Goal: Transaction & Acquisition: Purchase product/service

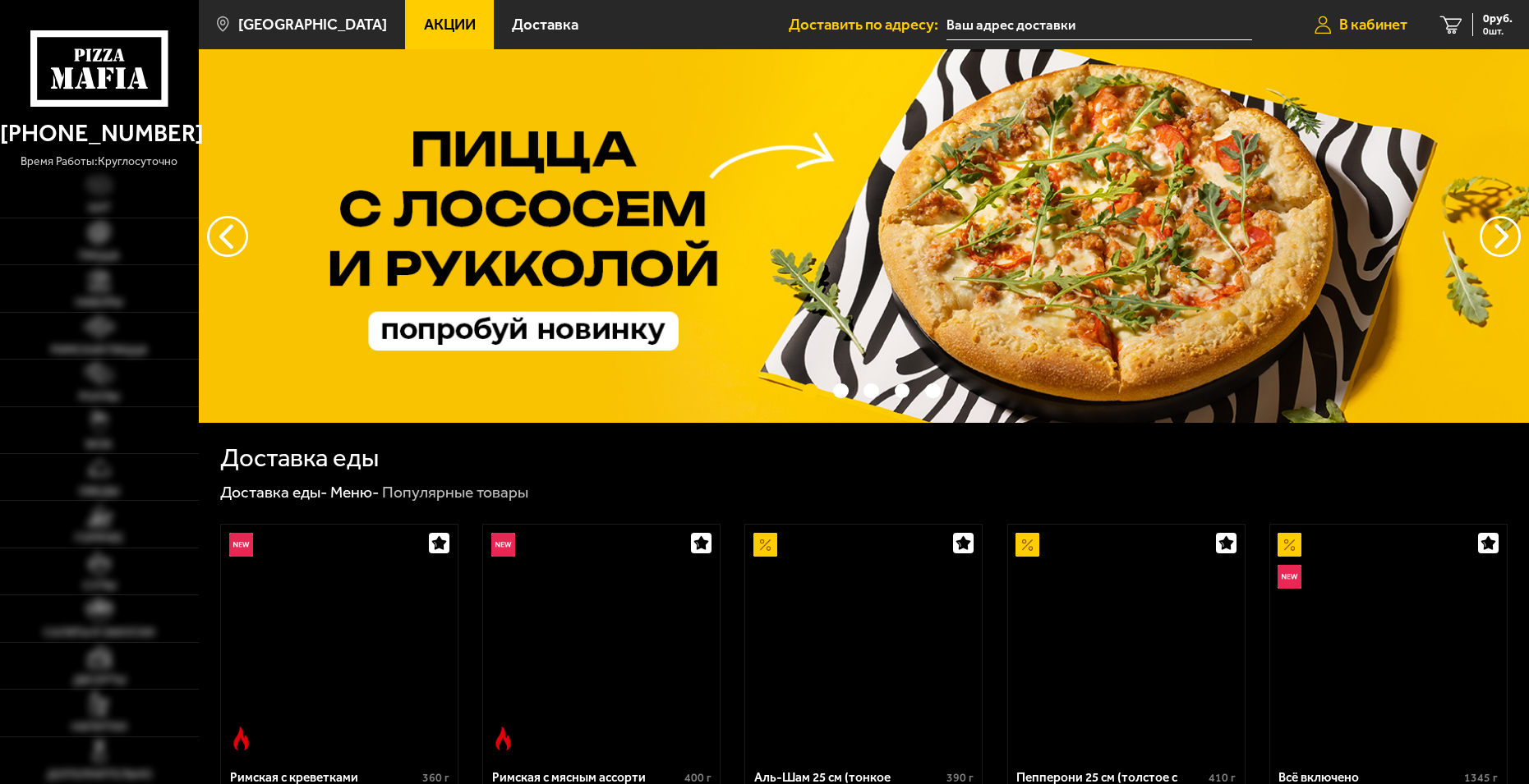
click at [1366, 31] on span "В кабинет" at bounding box center [1373, 25] width 68 height 15
click at [1357, 29] on span "В кабинет" at bounding box center [1373, 25] width 68 height 15
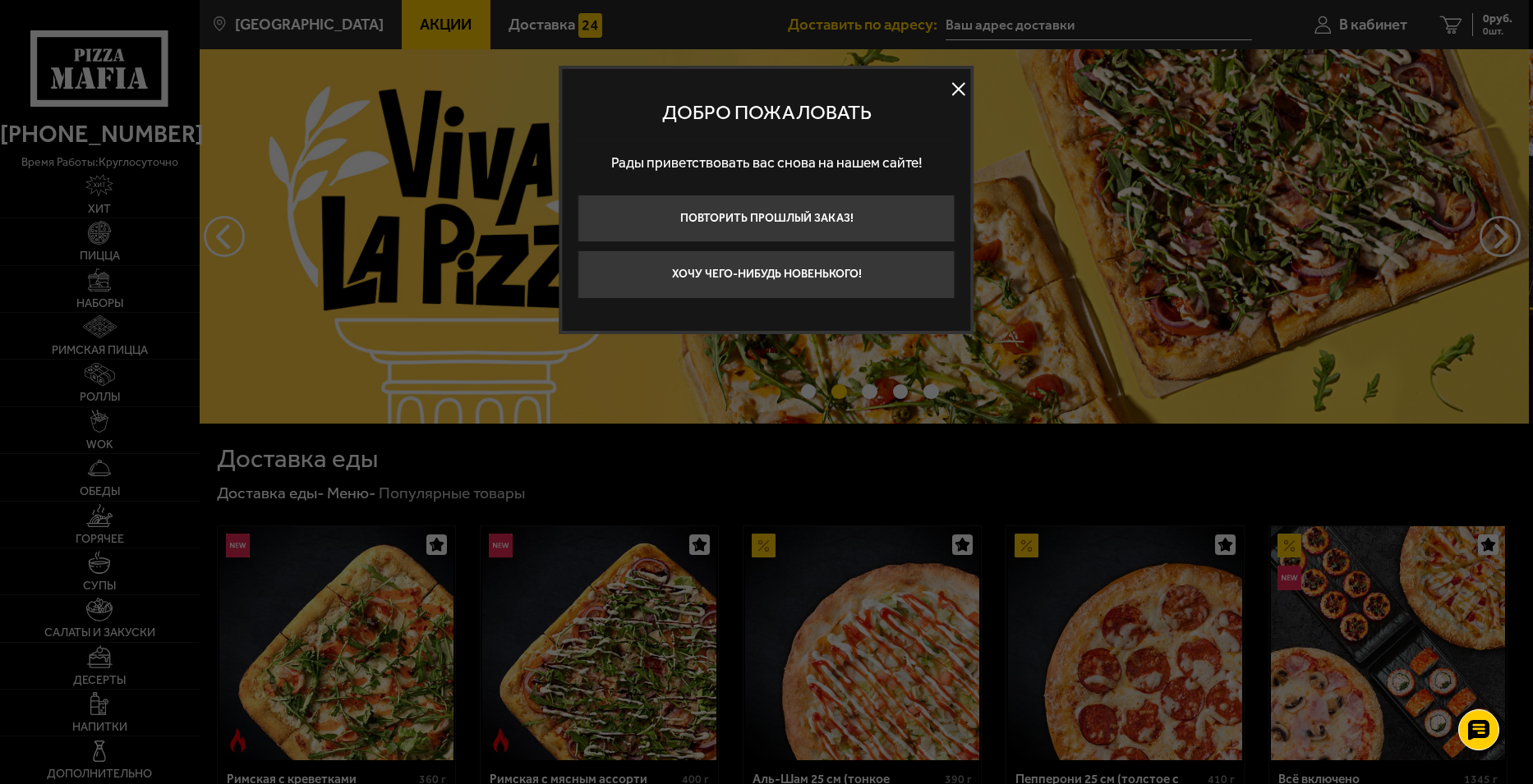
click at [952, 89] on button at bounding box center [958, 89] width 25 height 25
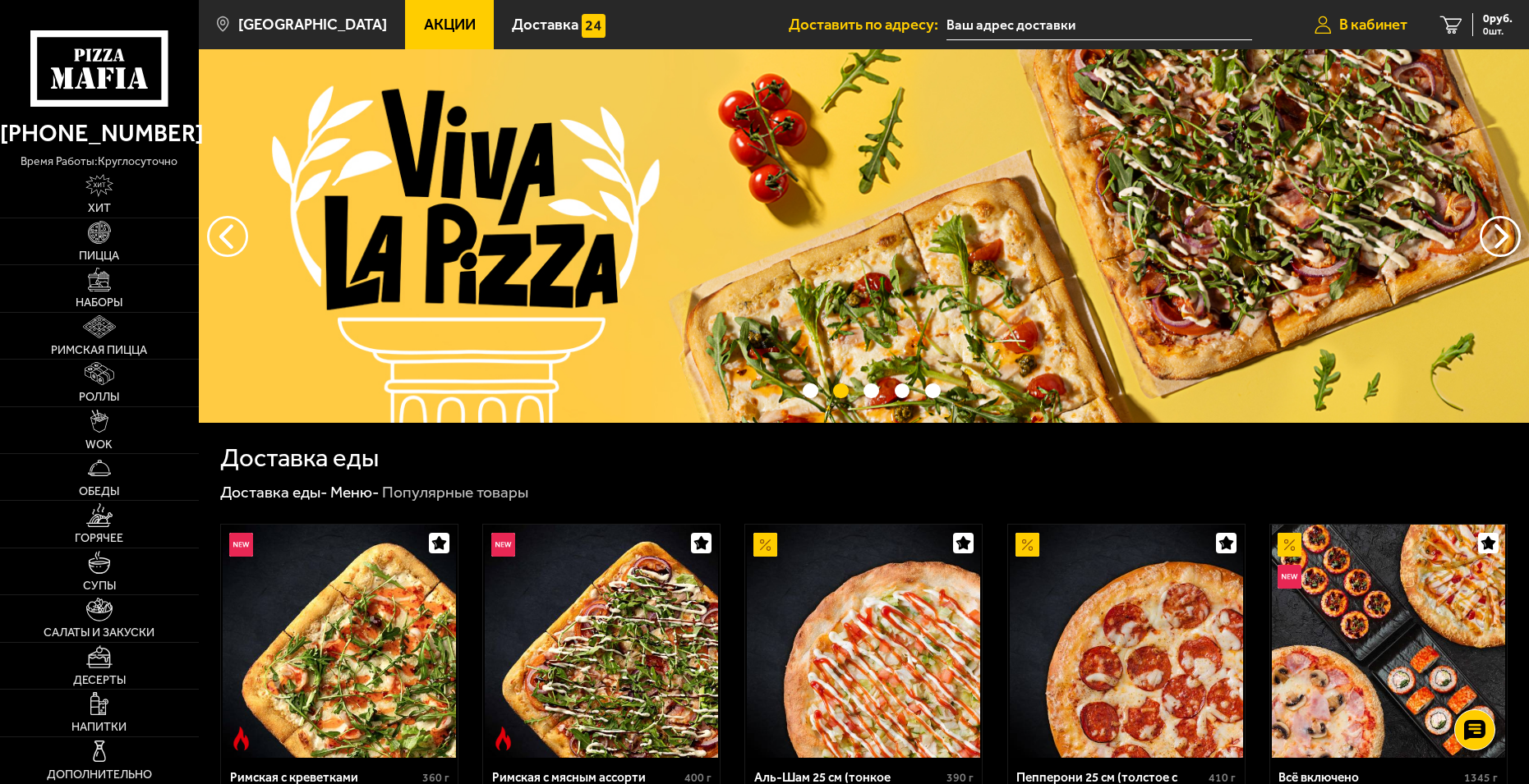
click at [1358, 25] on span "В кабинет" at bounding box center [1373, 25] width 68 height 15
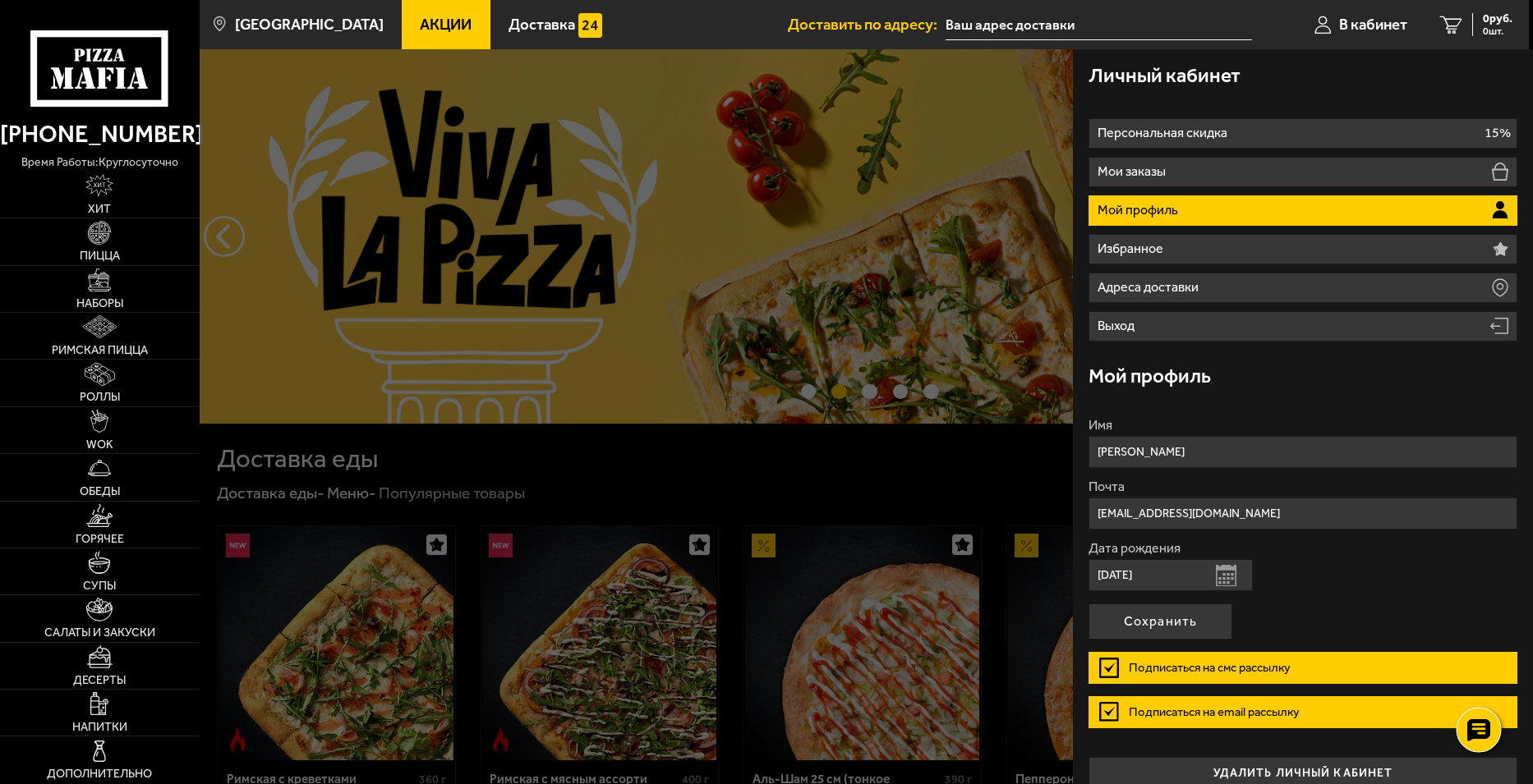
click at [1470, 726] on use at bounding box center [1479, 730] width 24 height 23
click at [1476, 684] on use at bounding box center [1479, 681] width 24 height 23
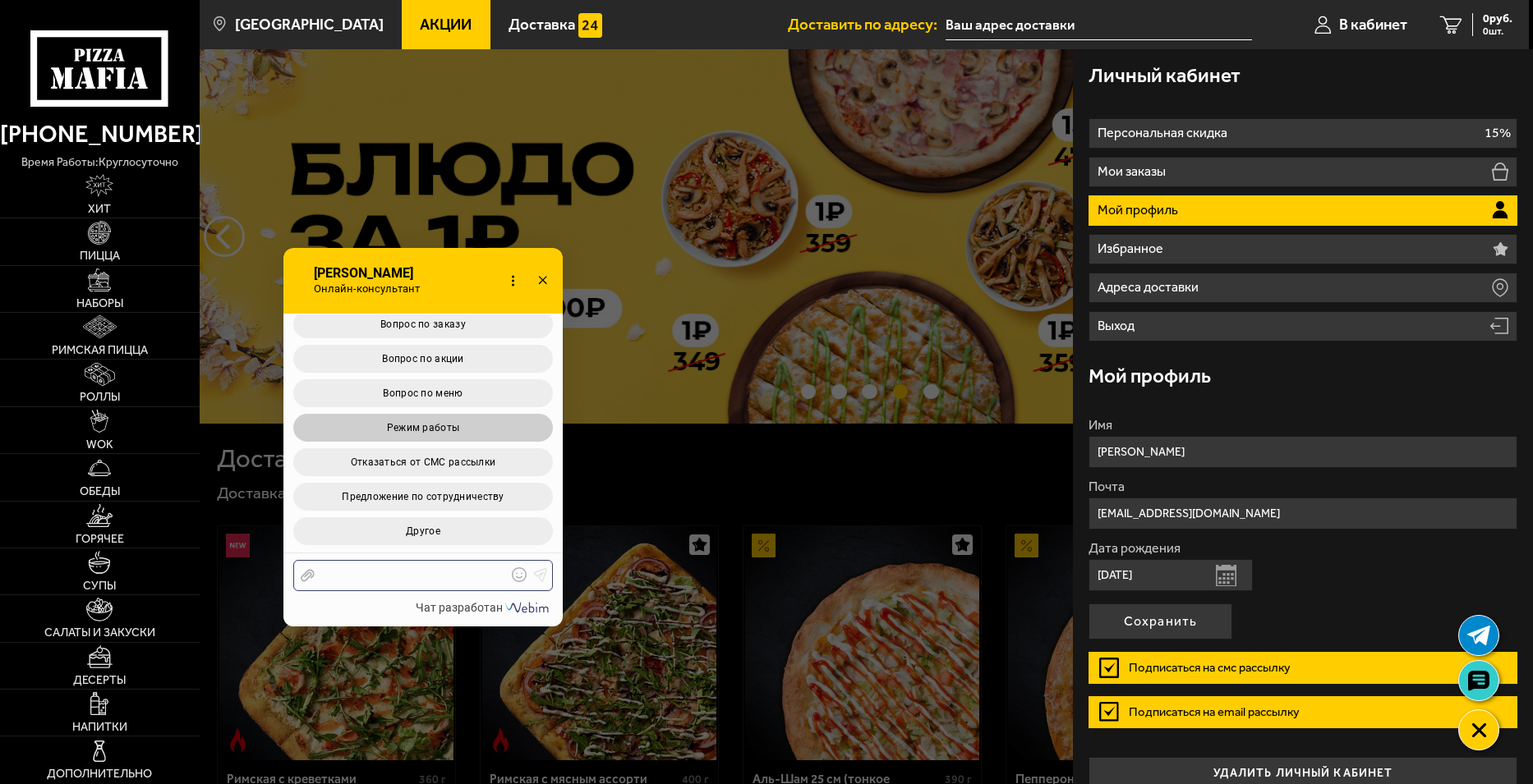
scroll to position [3620, 0]
click at [466, 338] on button "Вопрос по заказу" at bounding box center [423, 324] width 260 height 28
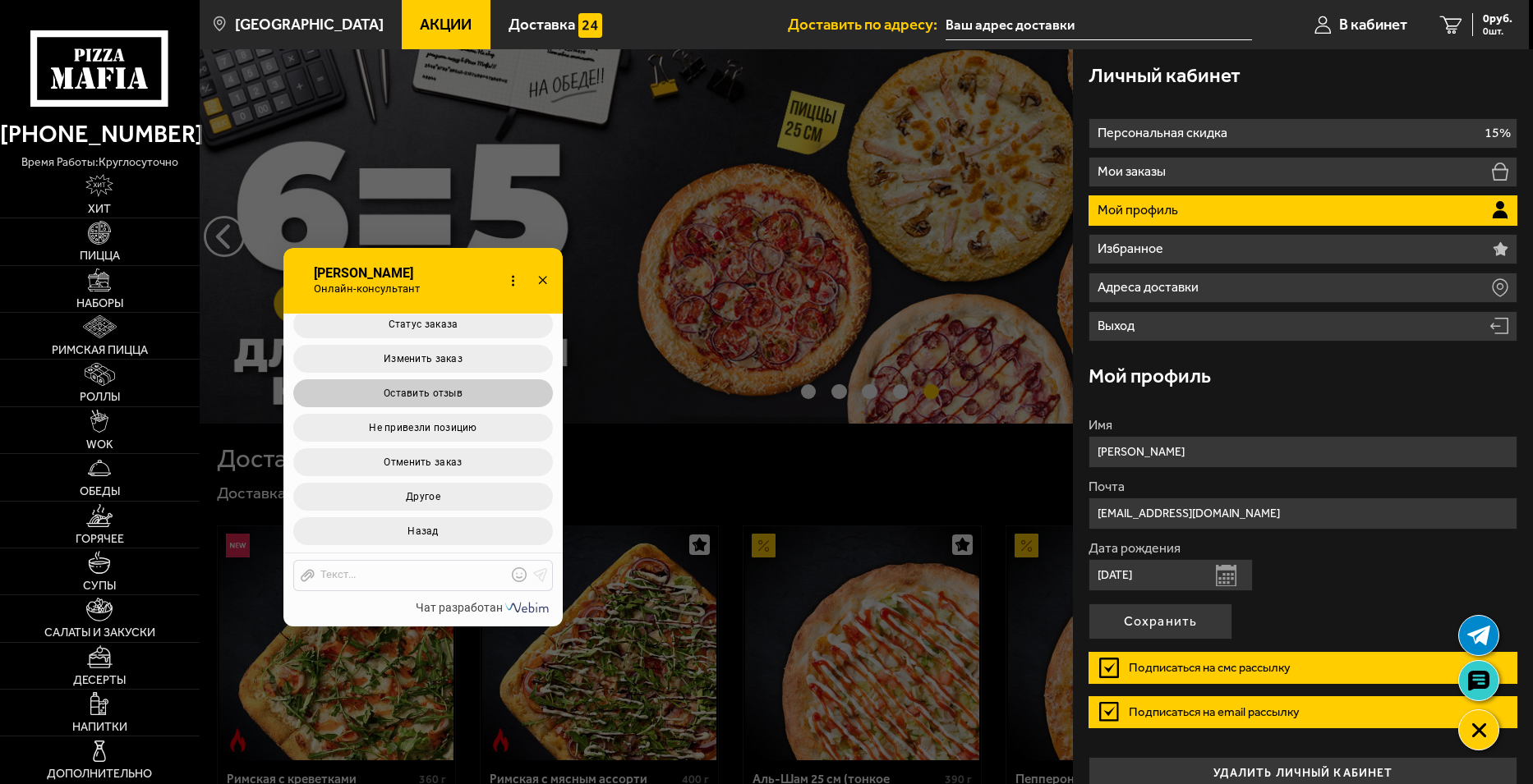
scroll to position [4158, 0]
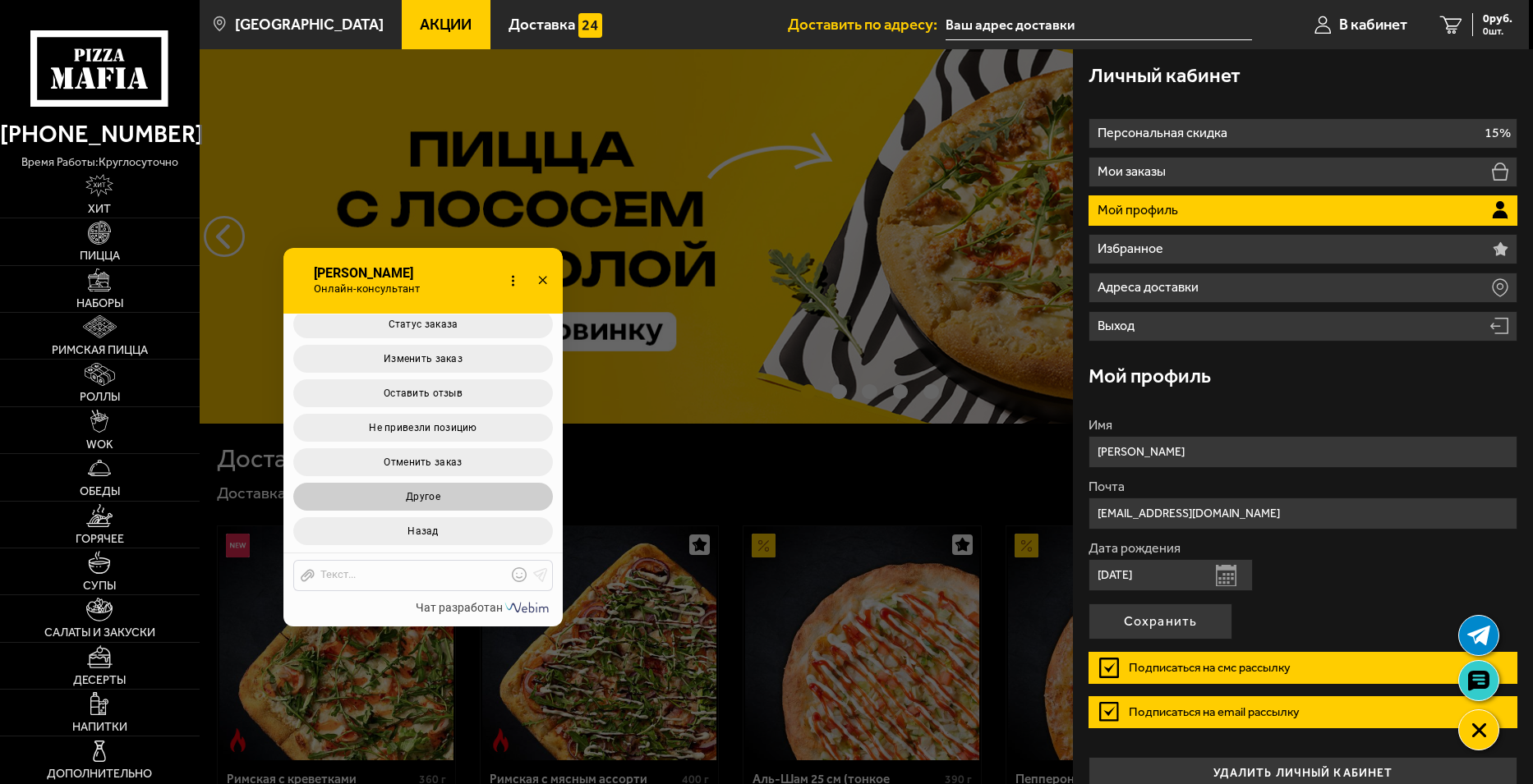
click at [461, 497] on button "Другое" at bounding box center [423, 497] width 260 height 28
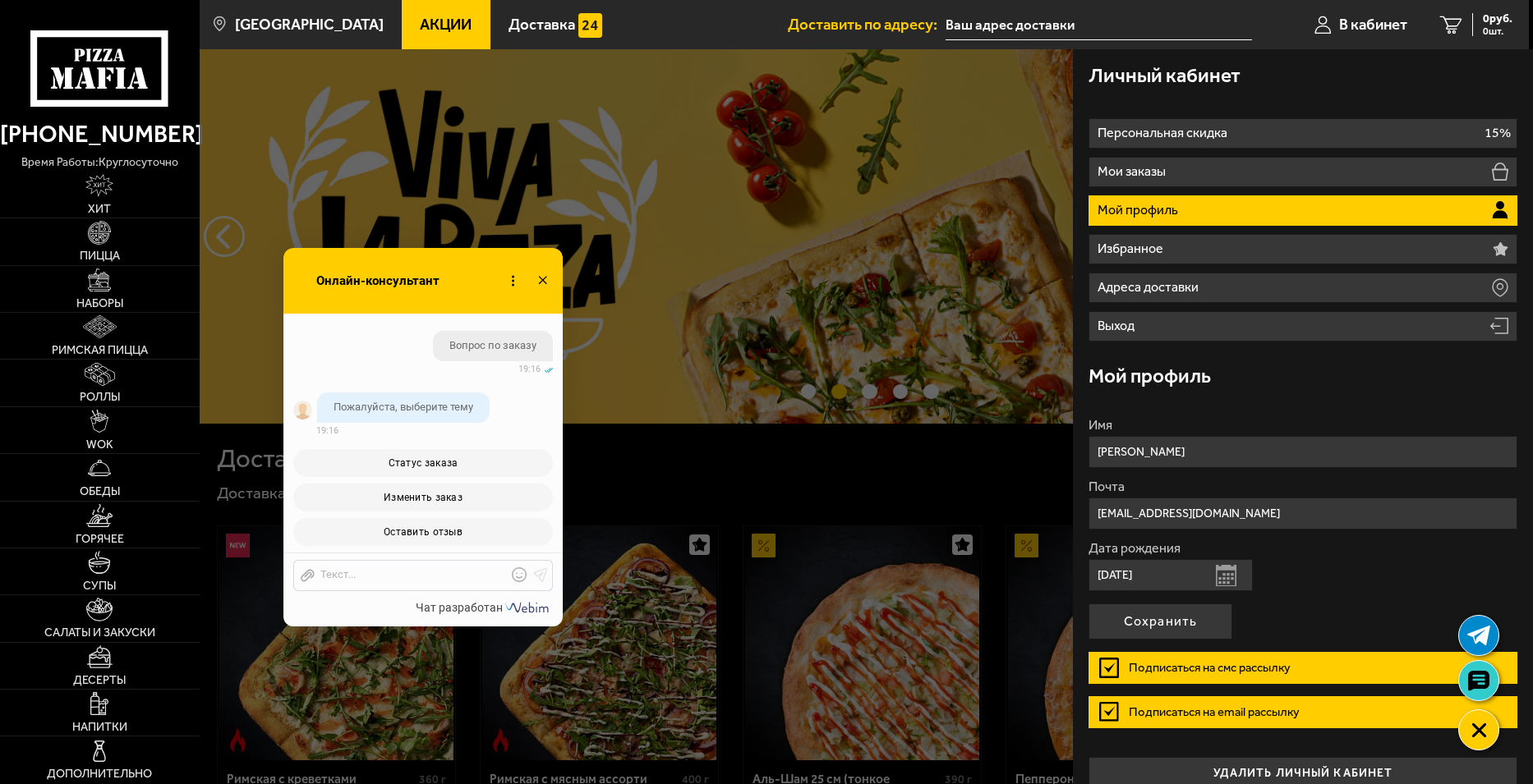
scroll to position [3557, 0]
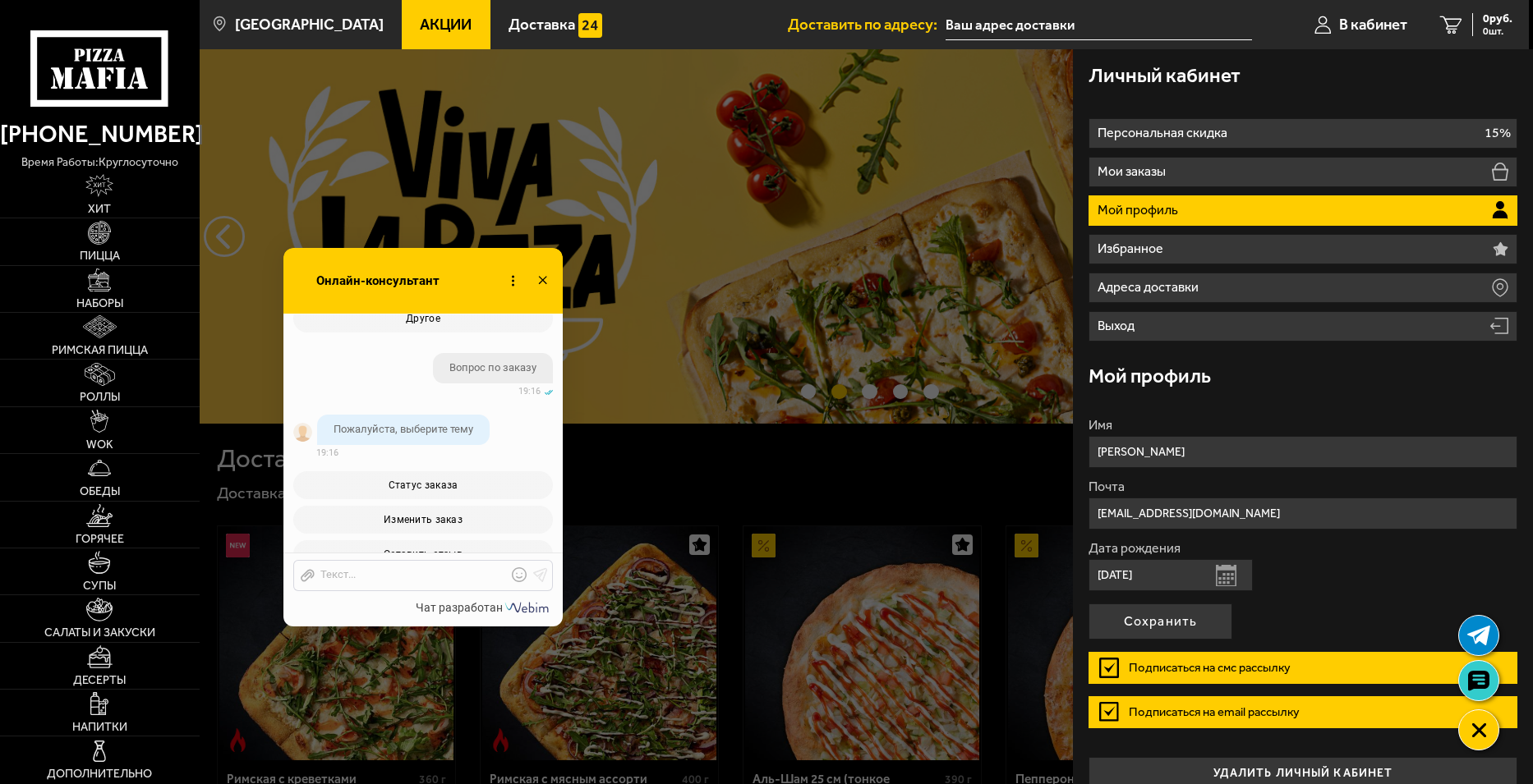
drag, startPoint x: 423, startPoint y: 423, endPoint x: 382, endPoint y: 399, distance: 47.5
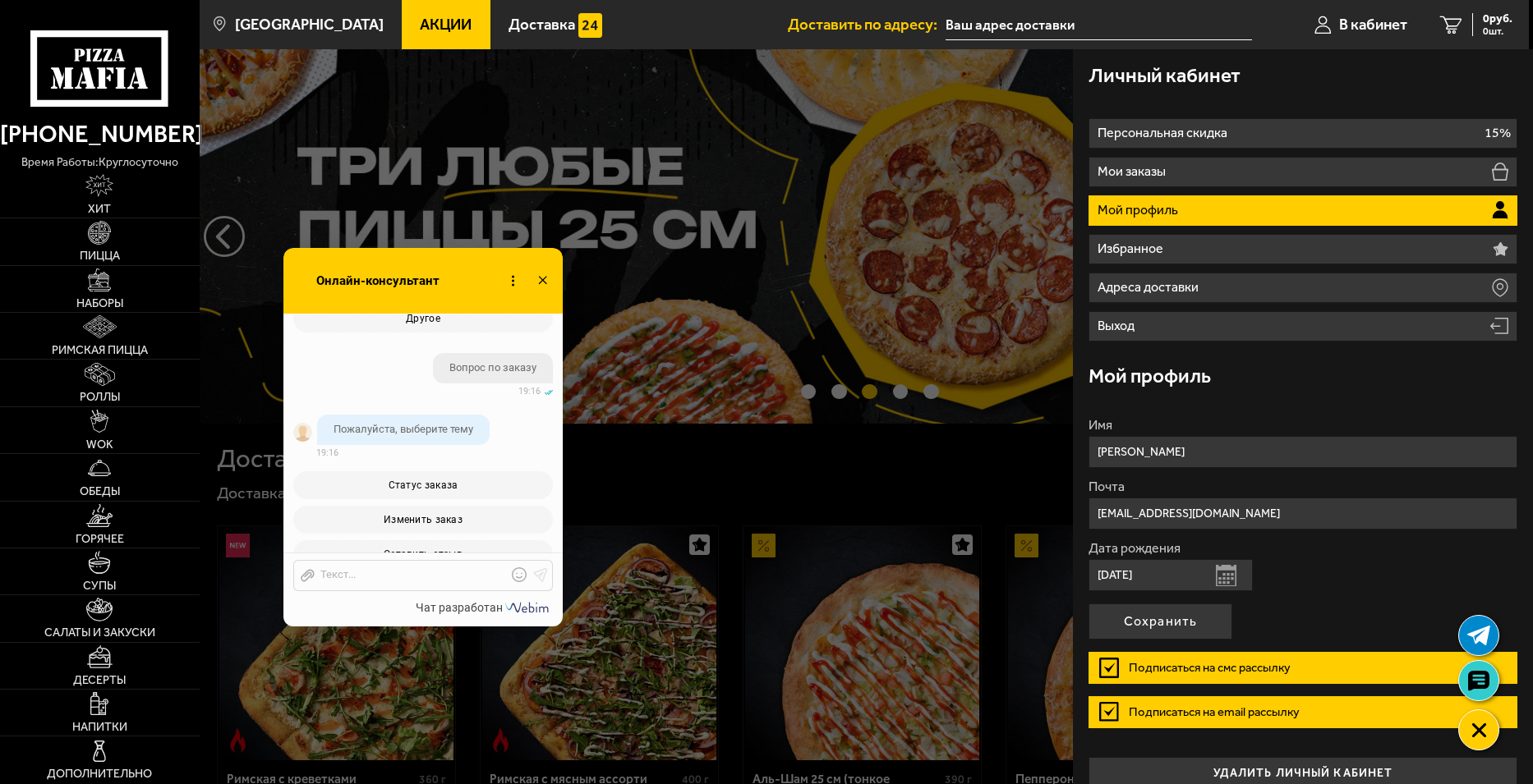
copy span "со мной так никто и не связался насчет сгоревшей пиццы\"
click at [402, 575] on div at bounding box center [411, 575] width 192 height 15
click at [541, 562] on icon at bounding box center [540, 561] width 15 height 15
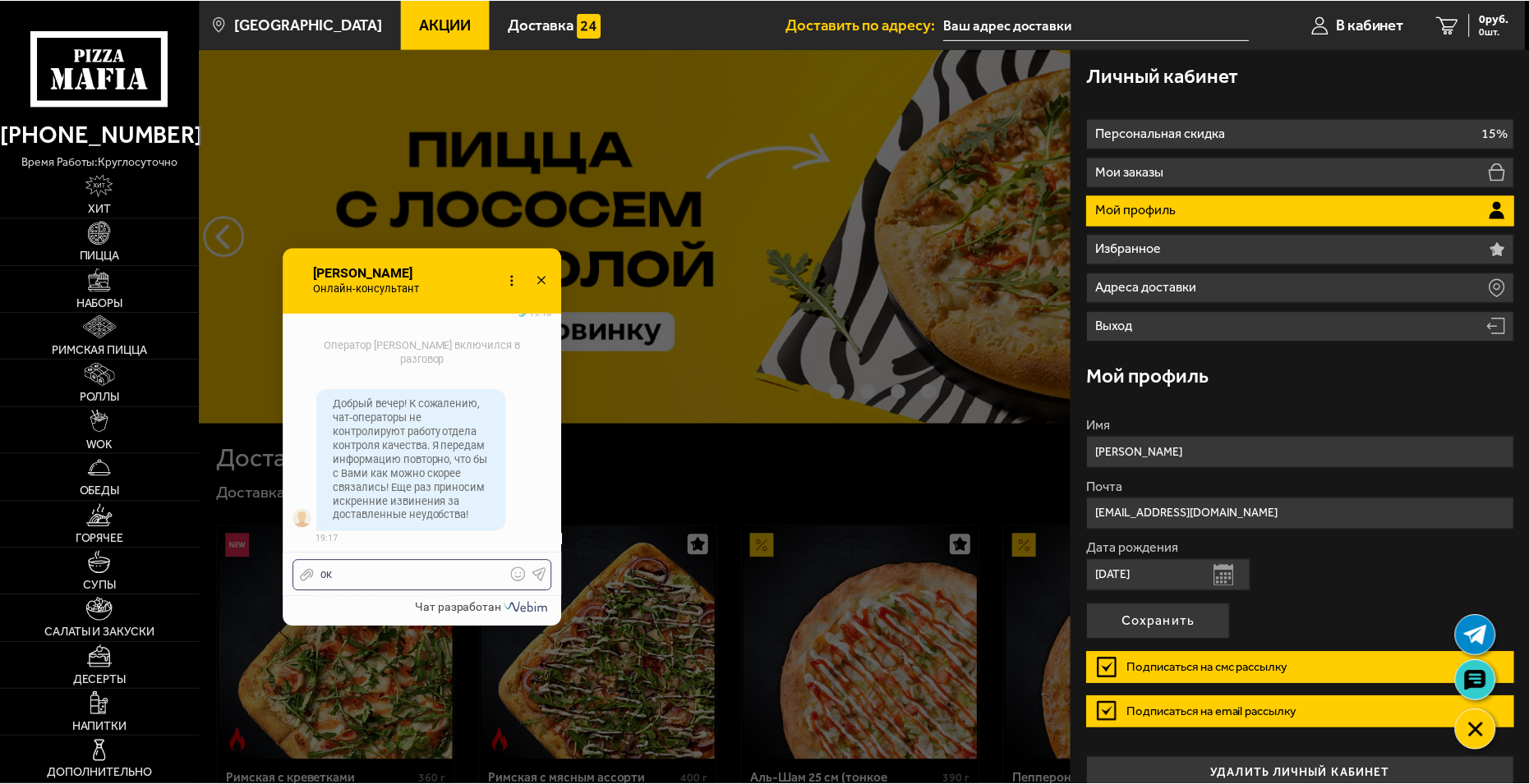
scroll to position [4762, 0]
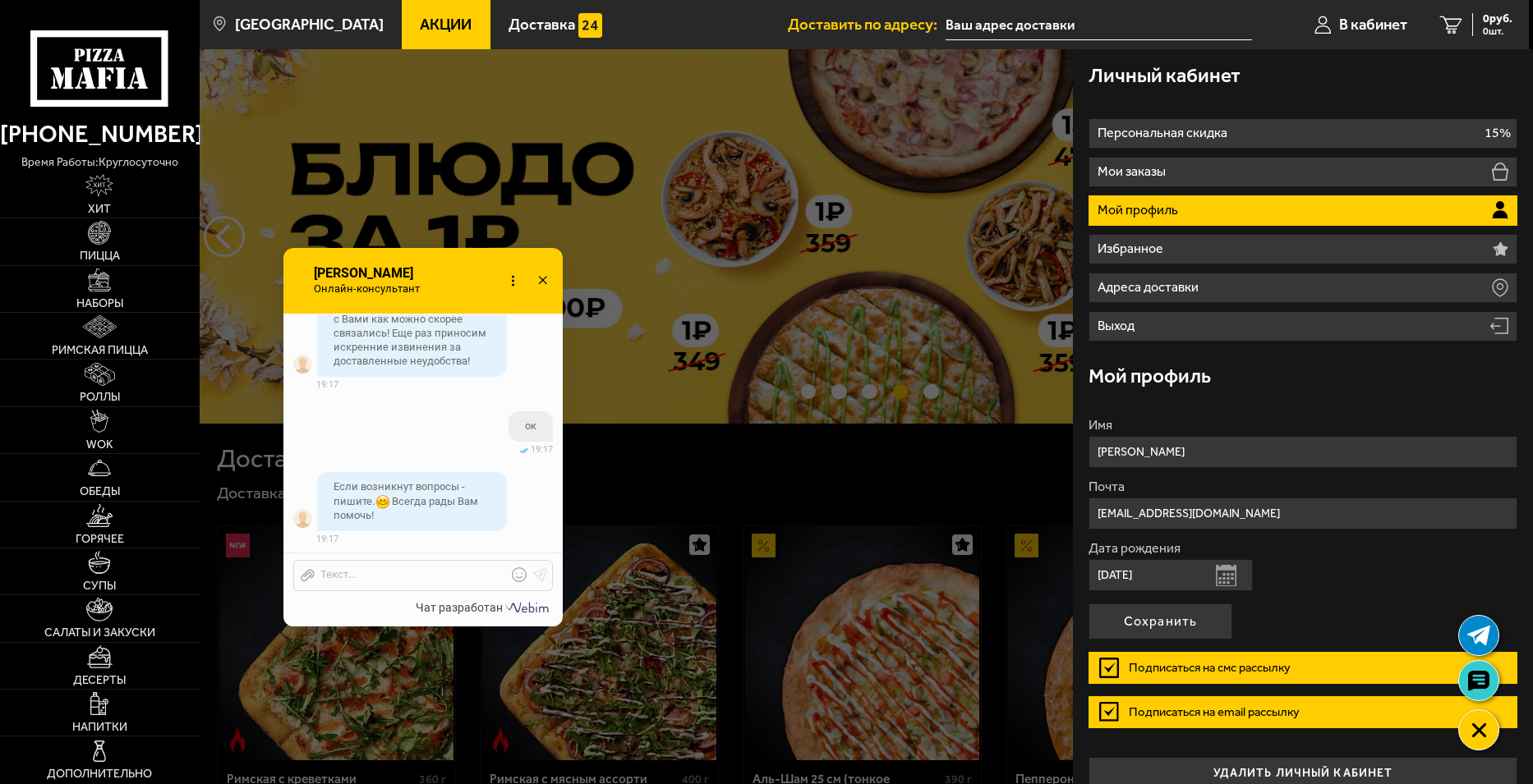
click at [428, 22] on span "Акции" at bounding box center [446, 25] width 52 height 15
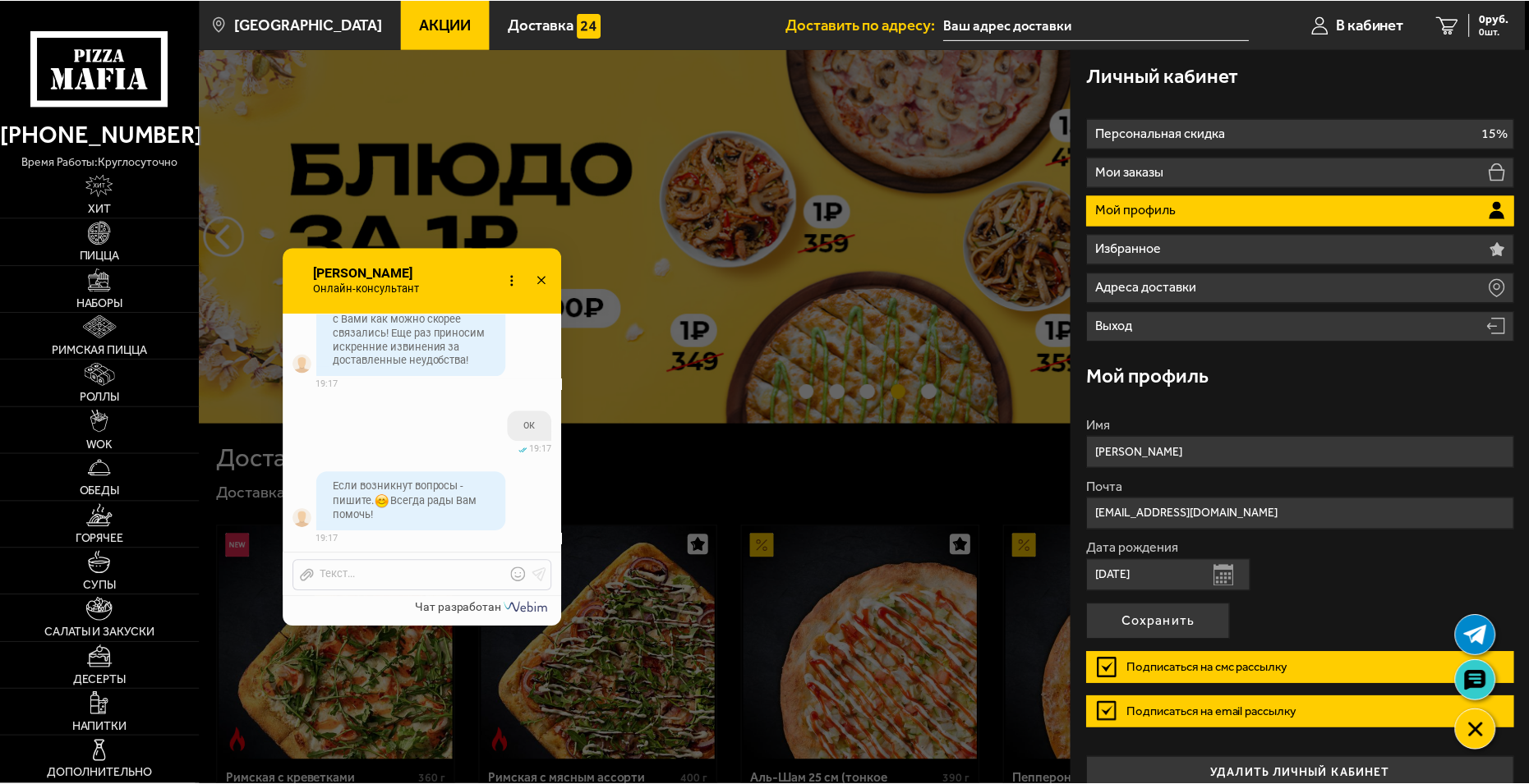
scroll to position [4851, 0]
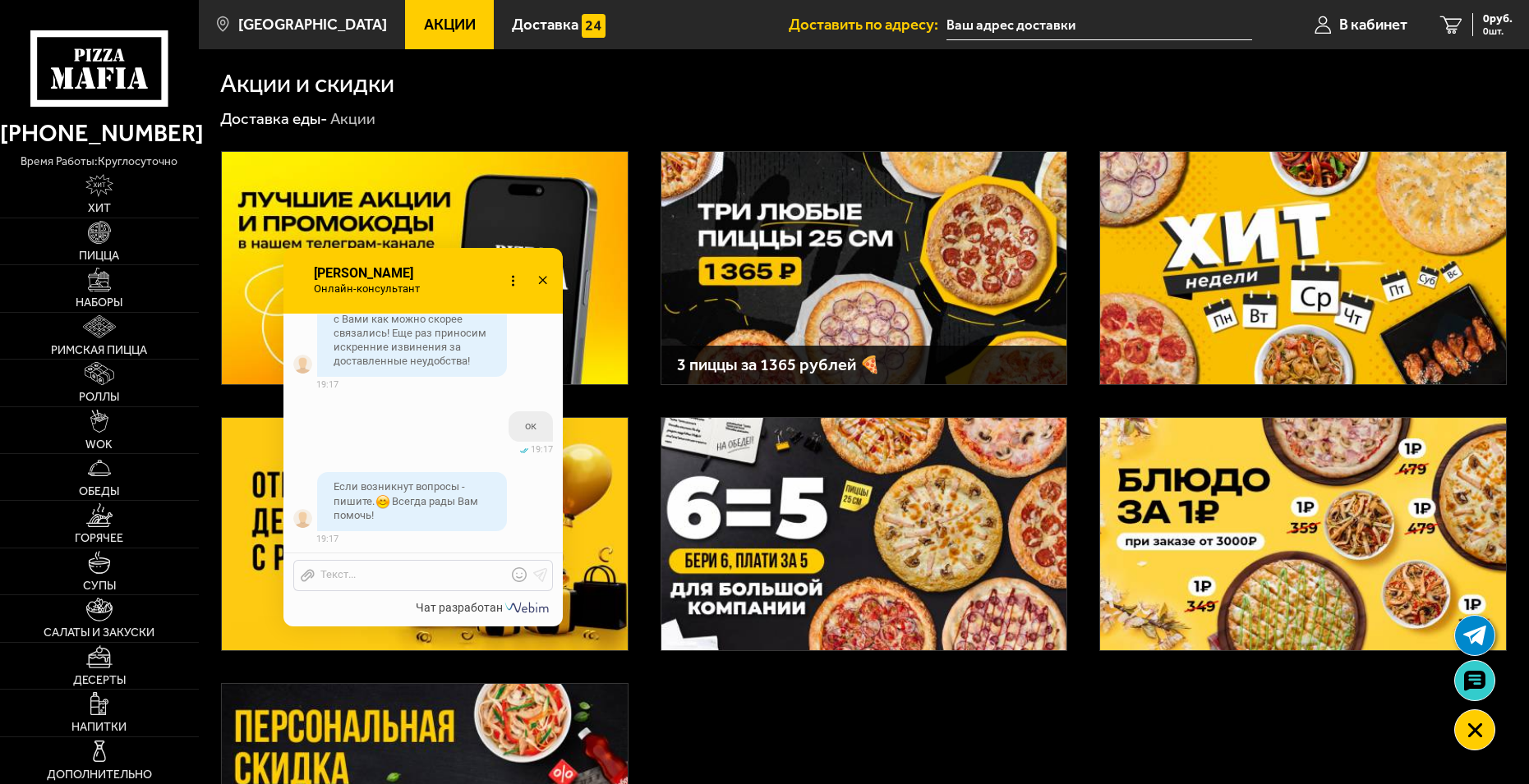
click at [540, 279] on use at bounding box center [542, 281] width 9 height 9
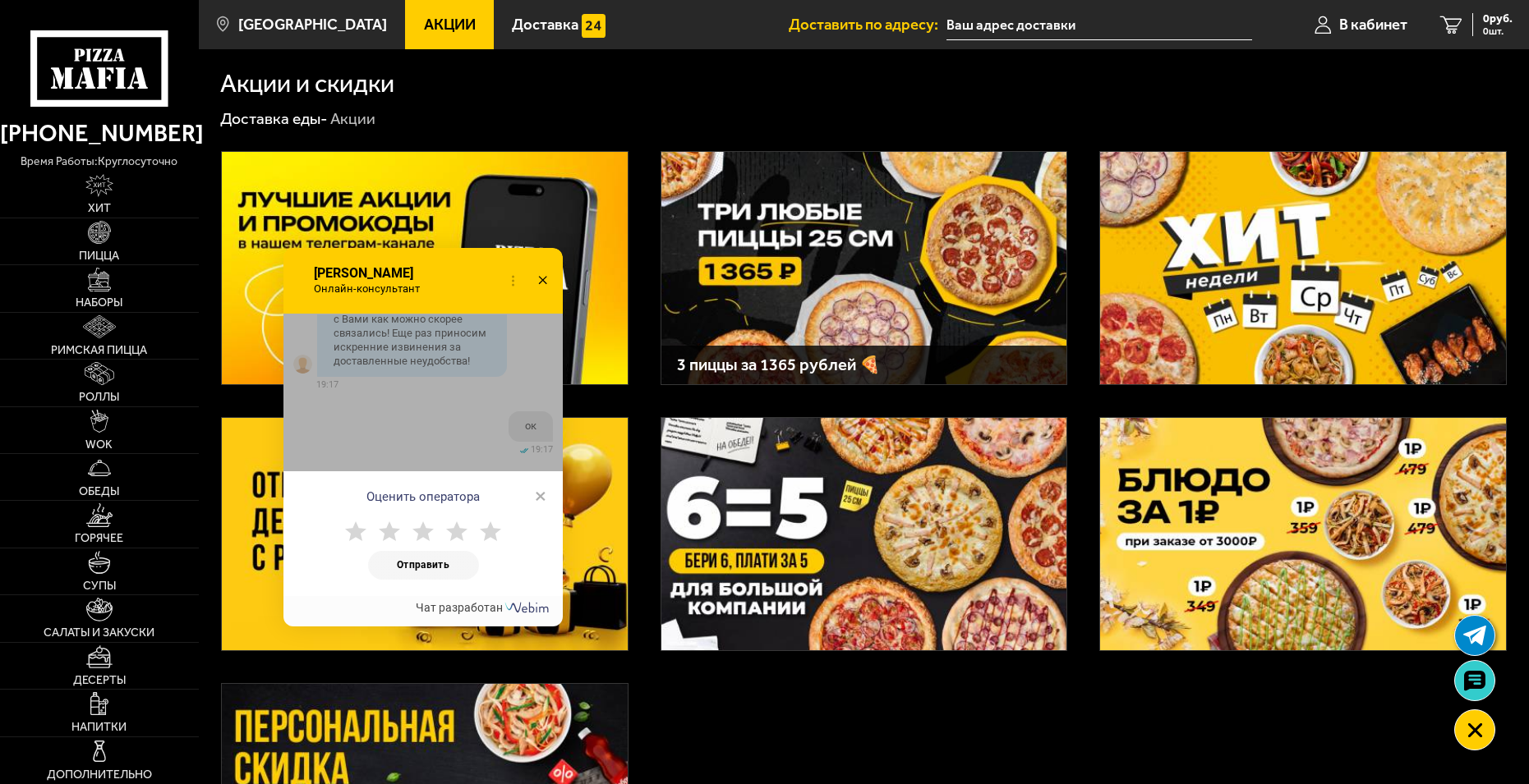
click at [543, 281] on use at bounding box center [542, 281] width 9 height 9
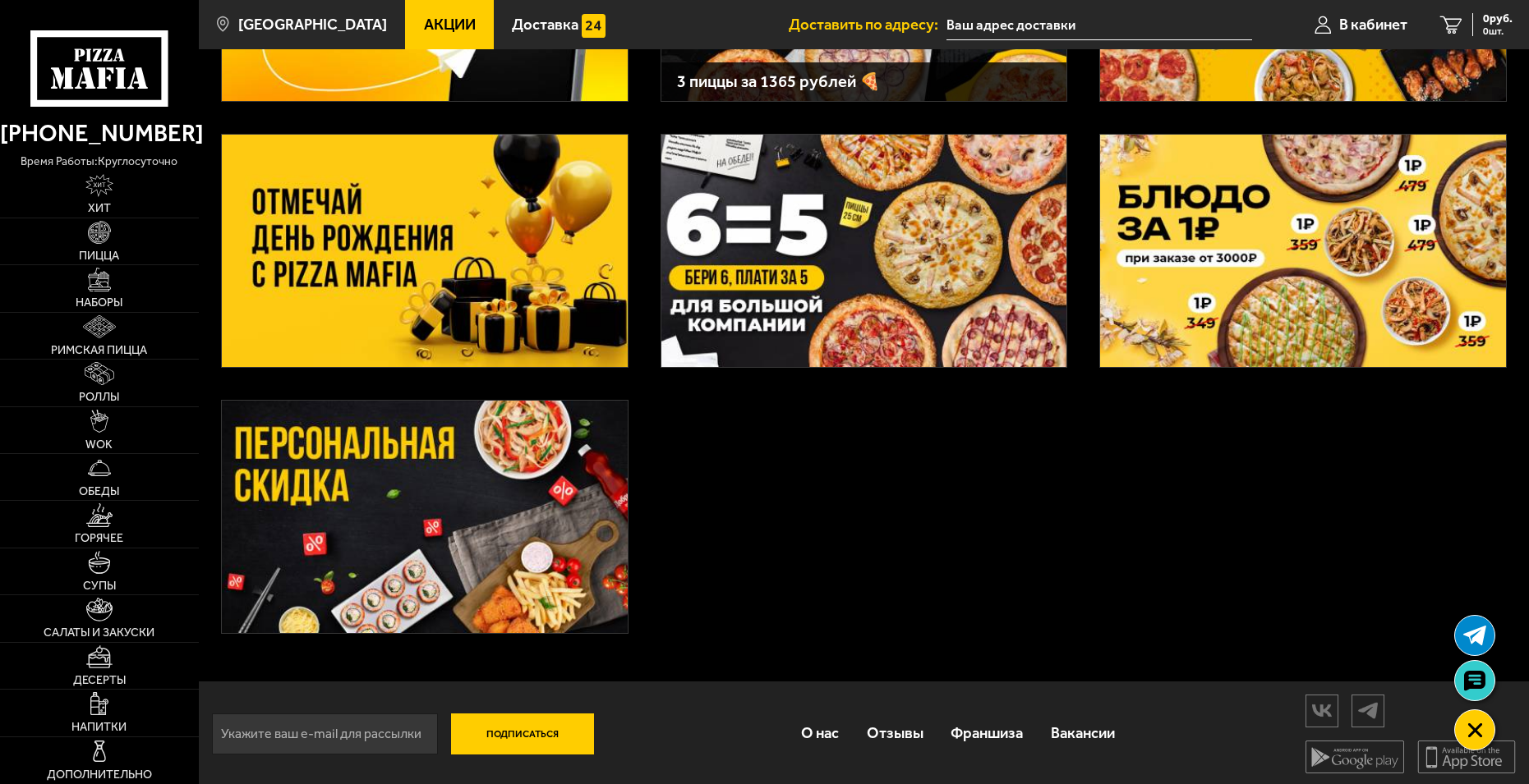
scroll to position [288, 0]
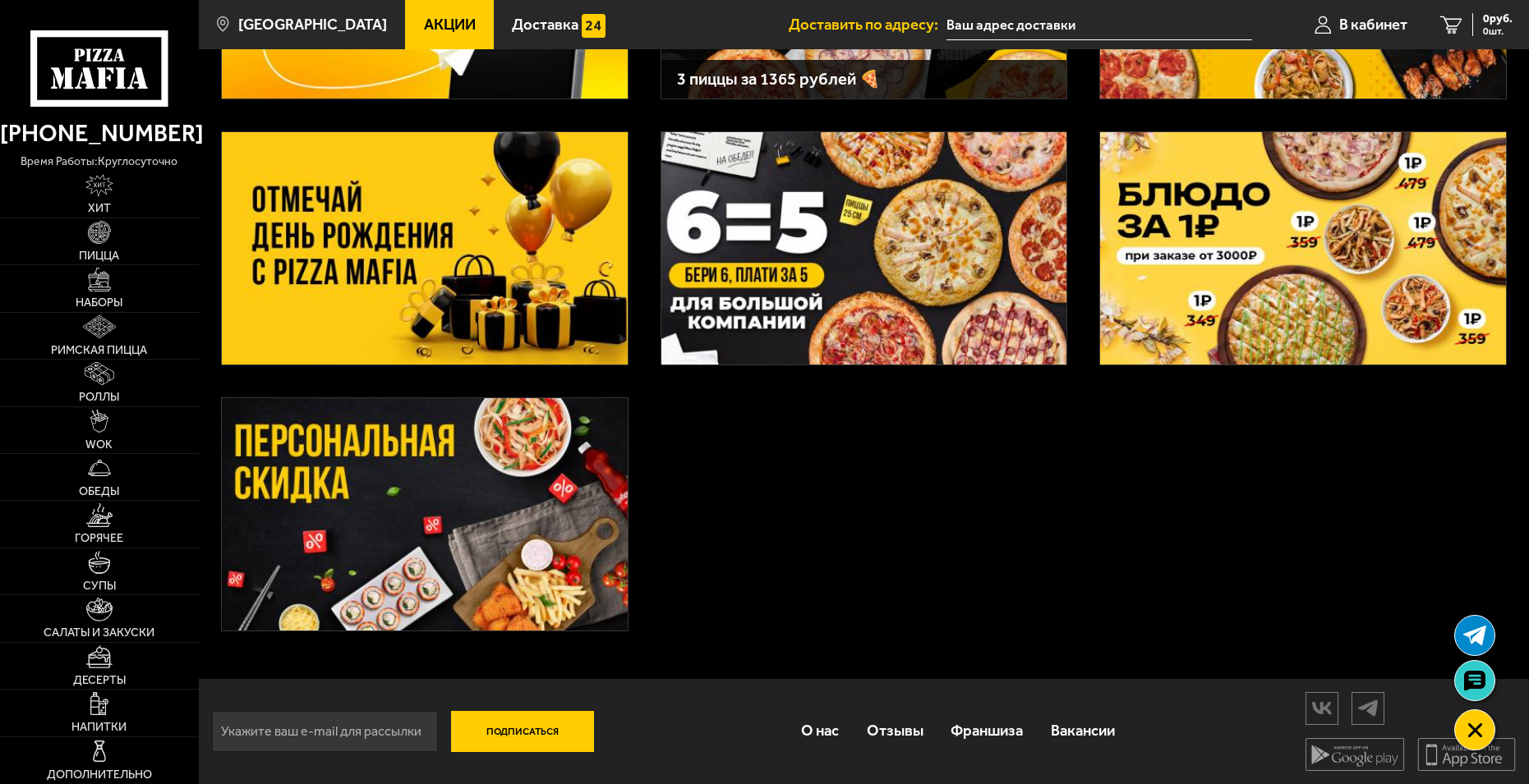
click at [461, 495] on img at bounding box center [424, 515] width 405 height 232
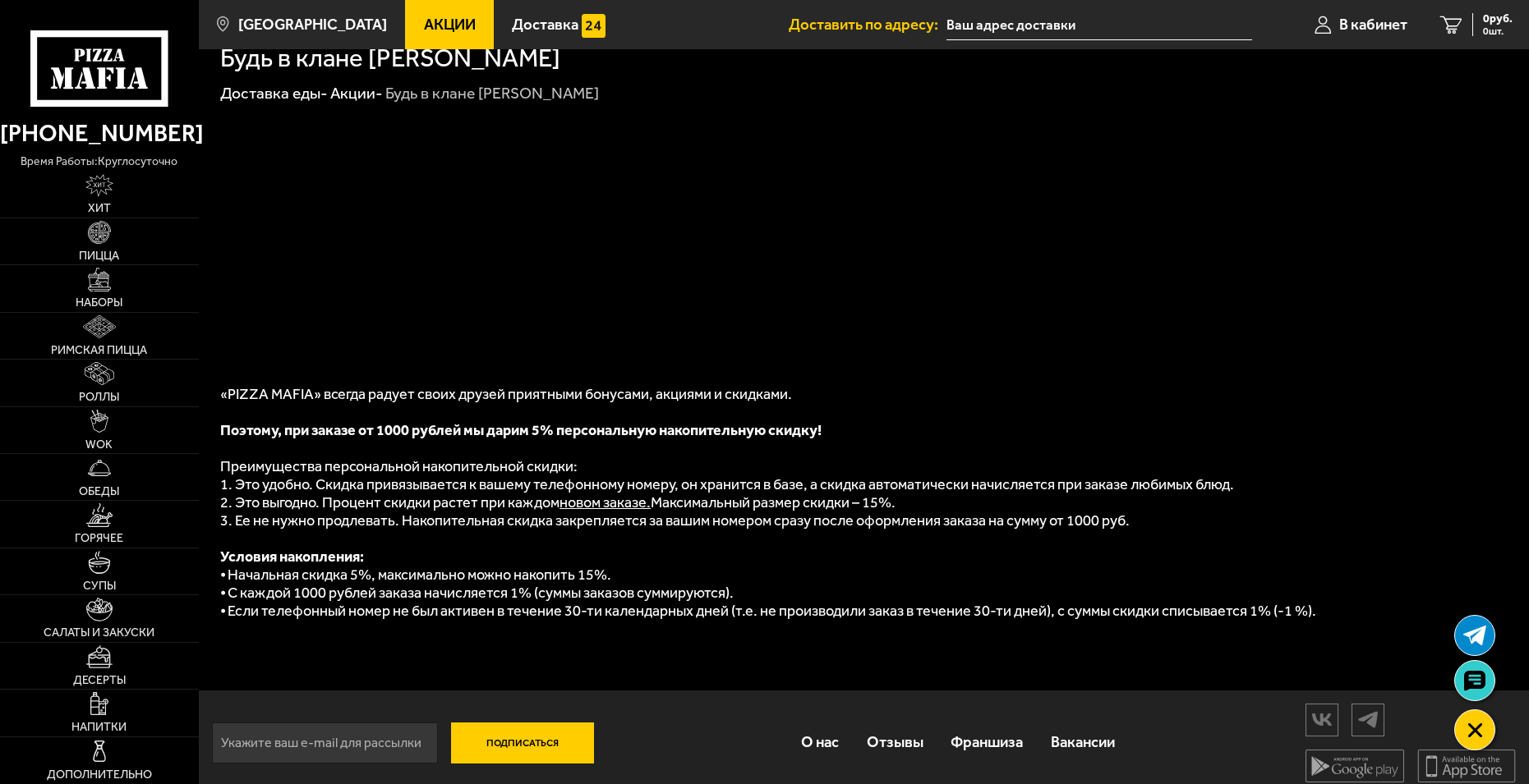
scroll to position [40, 0]
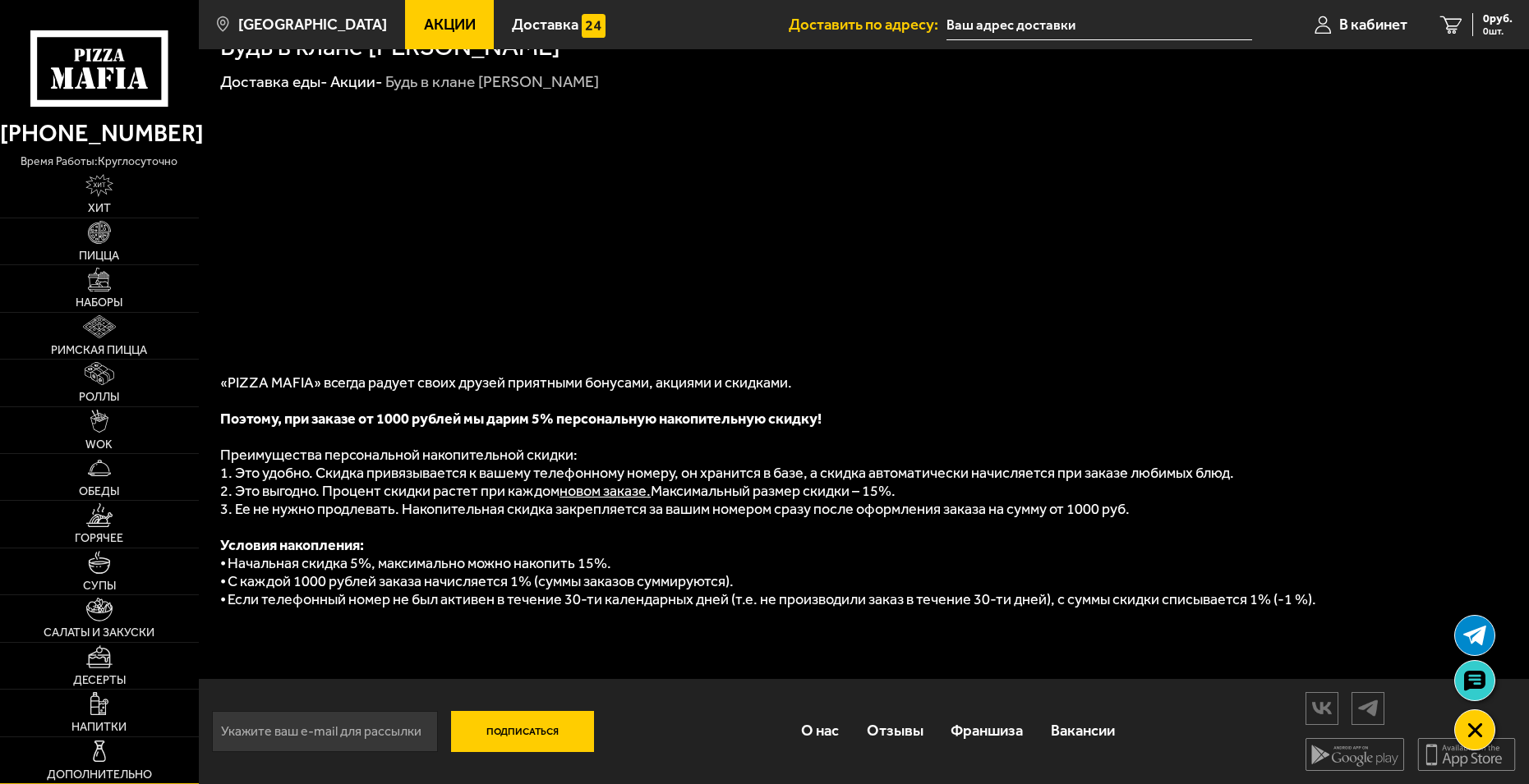
click at [97, 763] on link "Дополнительно" at bounding box center [99, 760] width 199 height 46
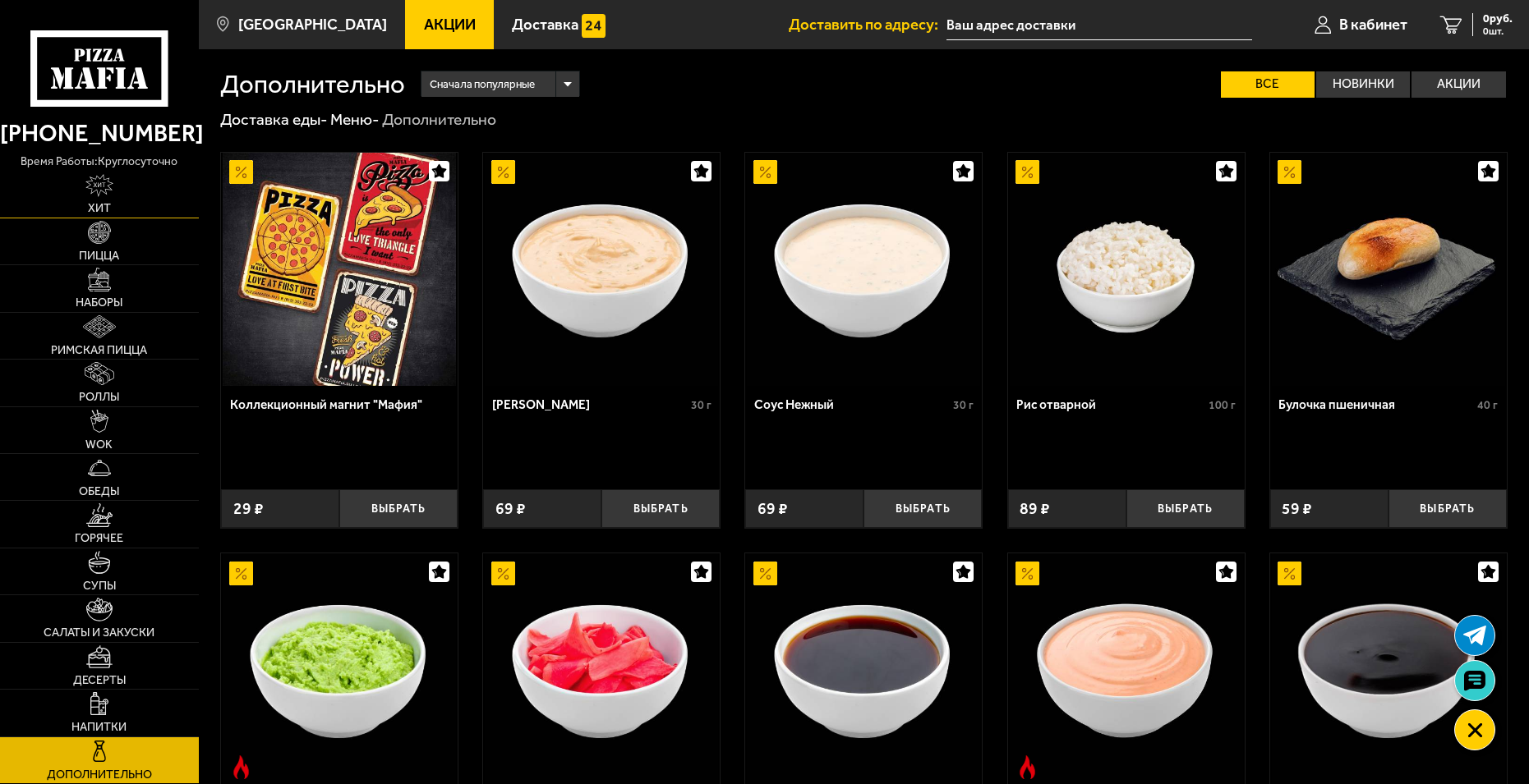
click at [98, 182] on img at bounding box center [99, 185] width 28 height 23
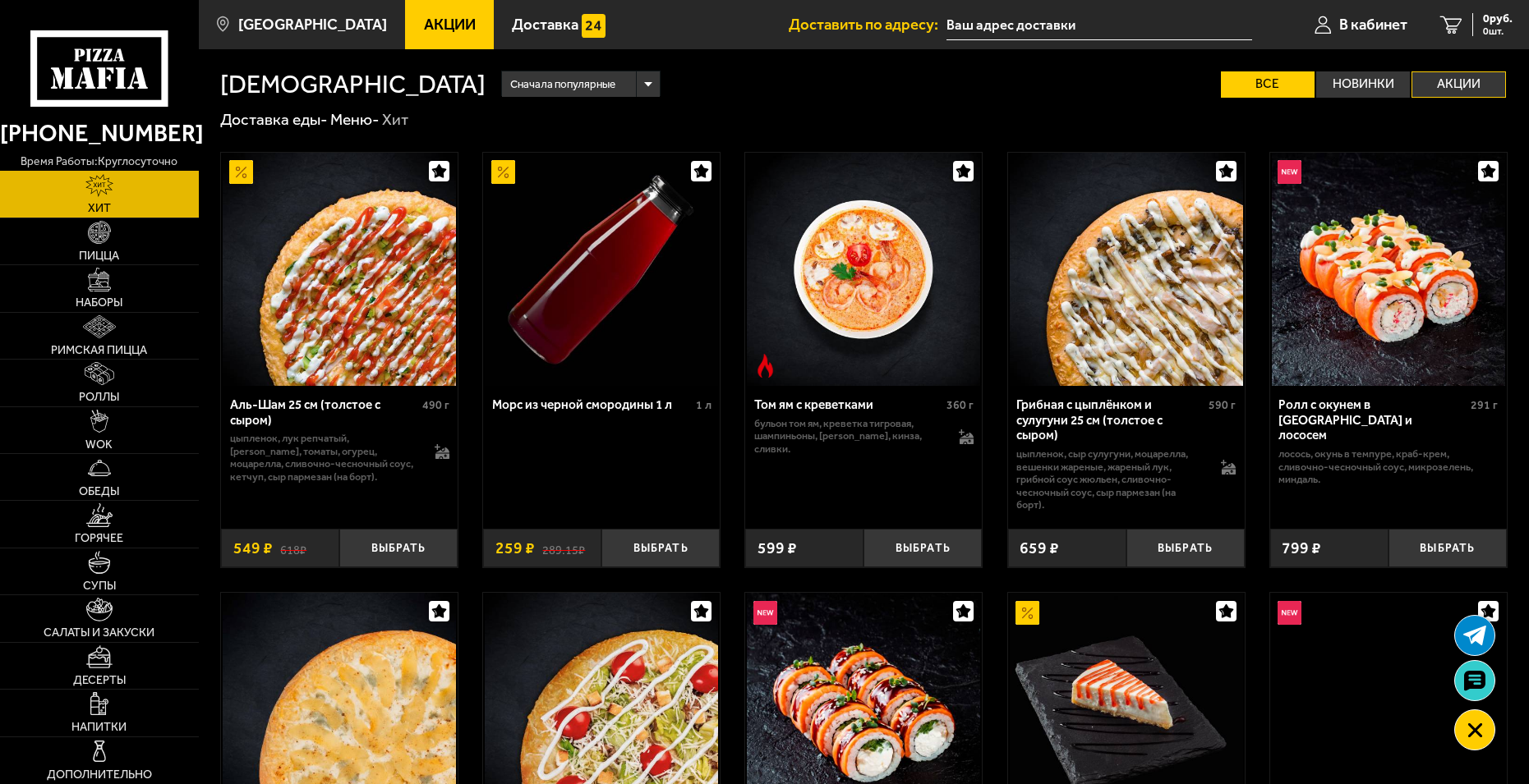
click at [1447, 80] on label "Акции" at bounding box center [1458, 84] width 94 height 27
click at [0, 0] on input "Акции" at bounding box center [0, 0] width 0 height 0
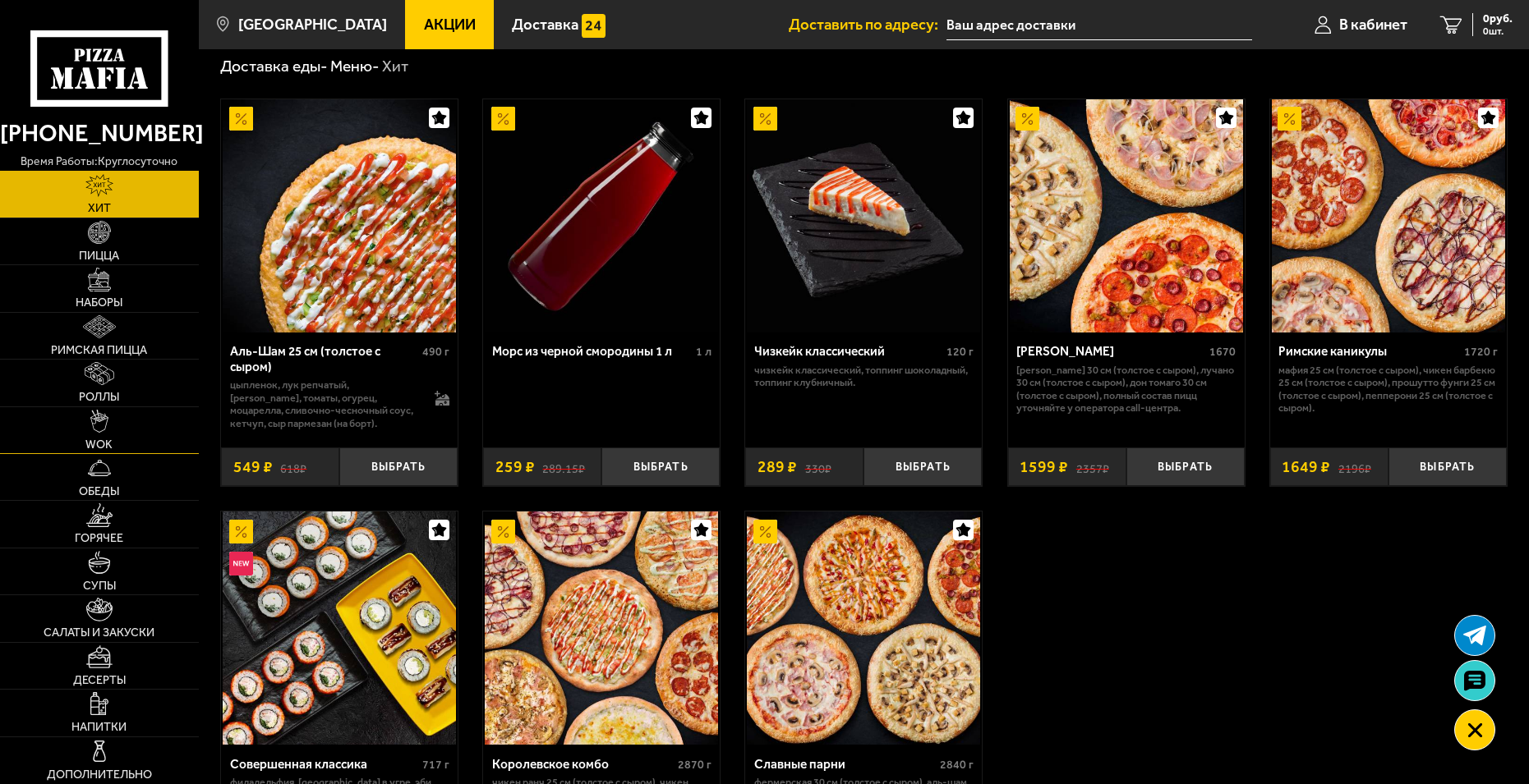
scroll to position [82, 0]
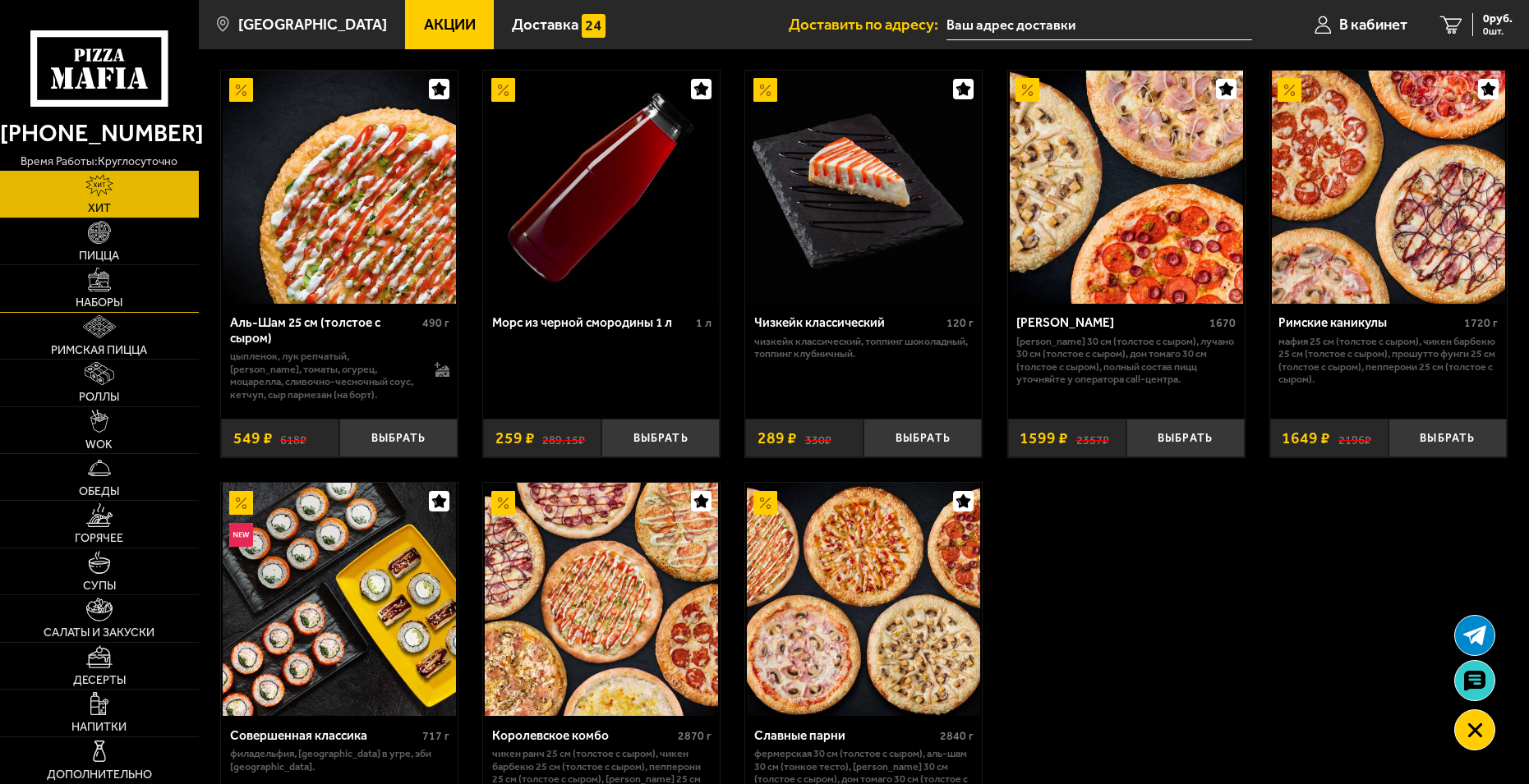
click at [95, 288] on img at bounding box center [99, 279] width 23 height 23
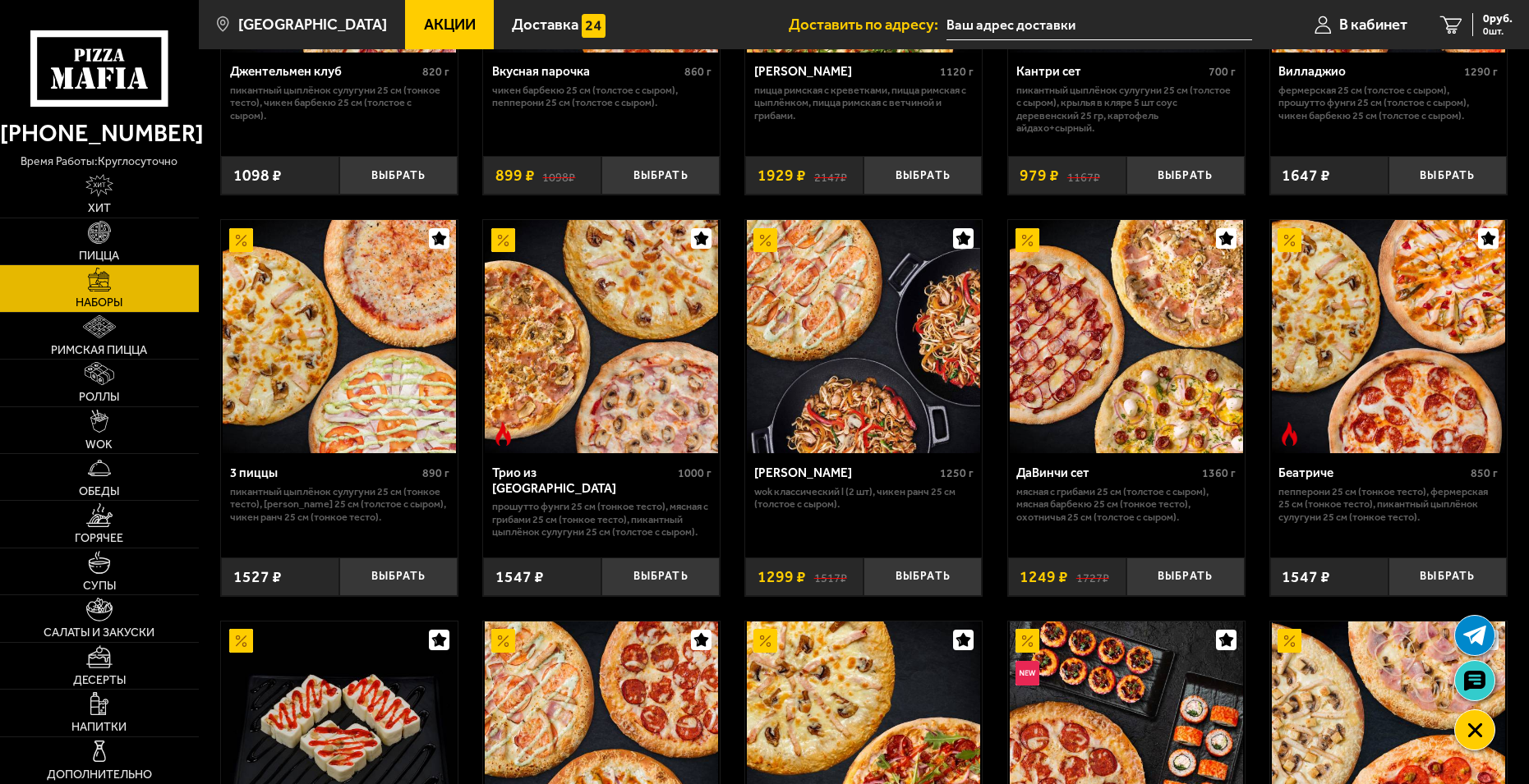
scroll to position [411, 0]
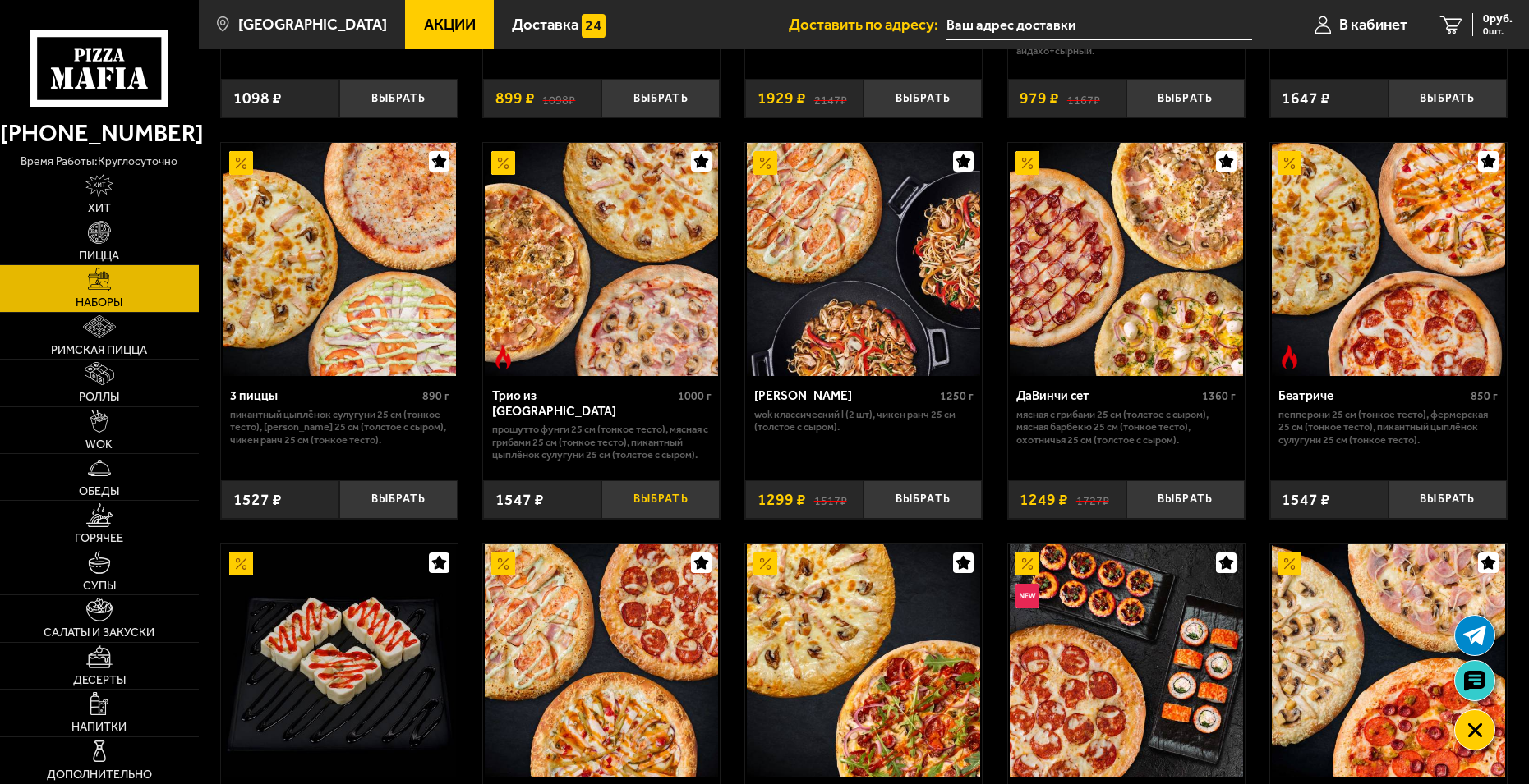
click at [648, 500] on button "Выбрать" at bounding box center [660, 499] width 118 height 39
click at [1485, 28] on span "2 шт." at bounding box center [1488, 31] width 49 height 9
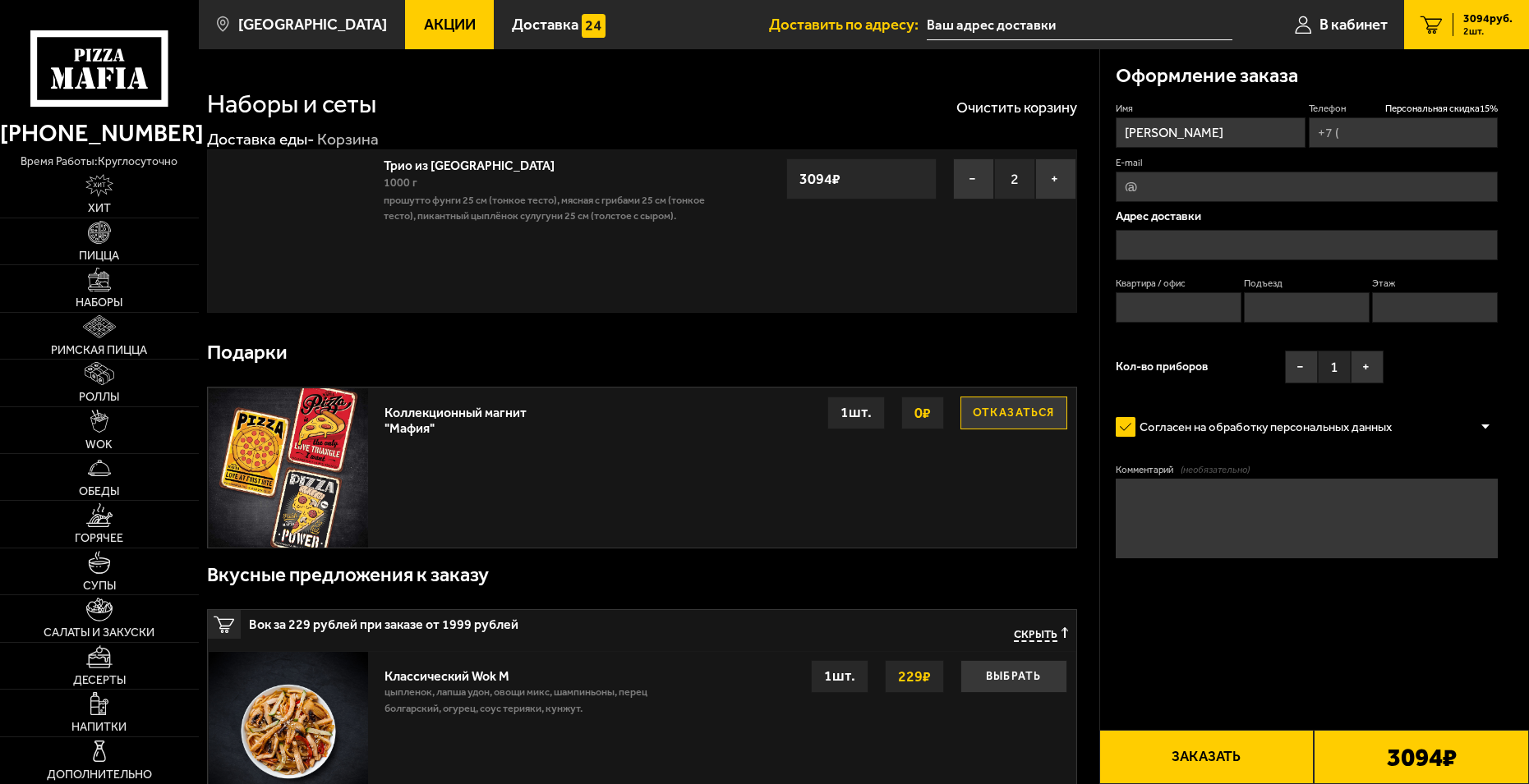
type input "[PHONE_NUMBER]"
type input "[STREET_ADDRESS]"
type input "7"
type input "1"
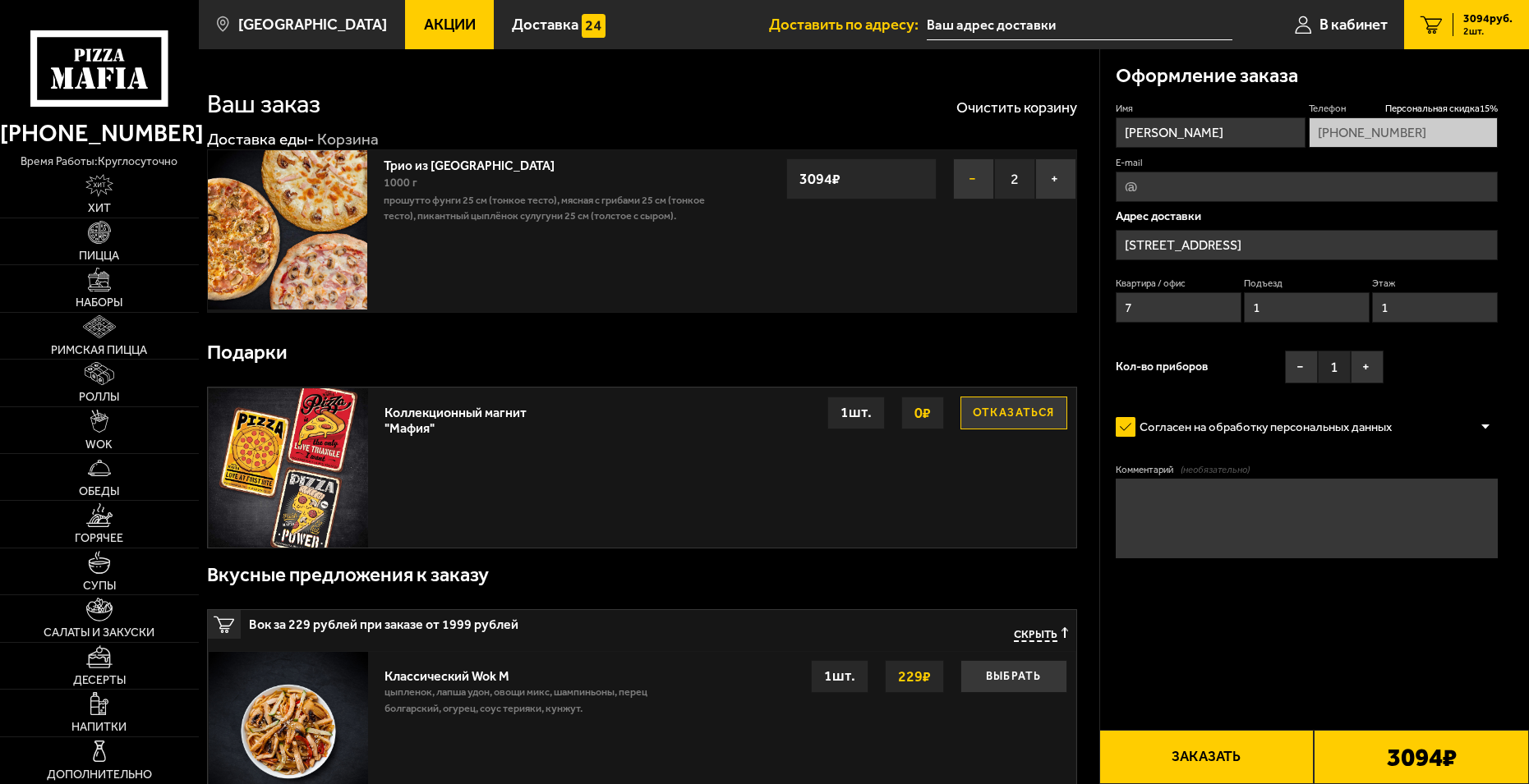
click at [973, 182] on button "−" at bounding box center [974, 179] width 41 height 41
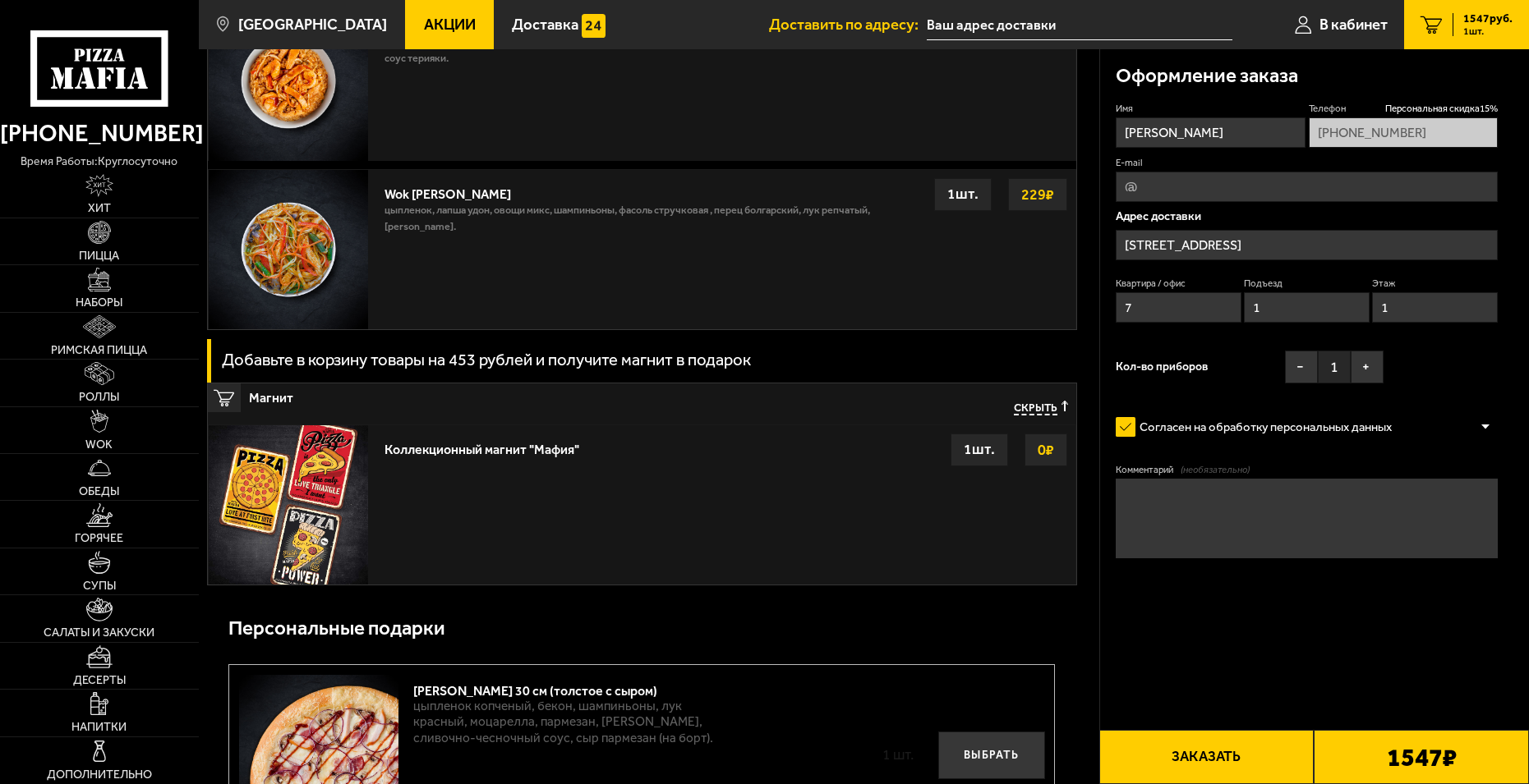
scroll to position [2218, 0]
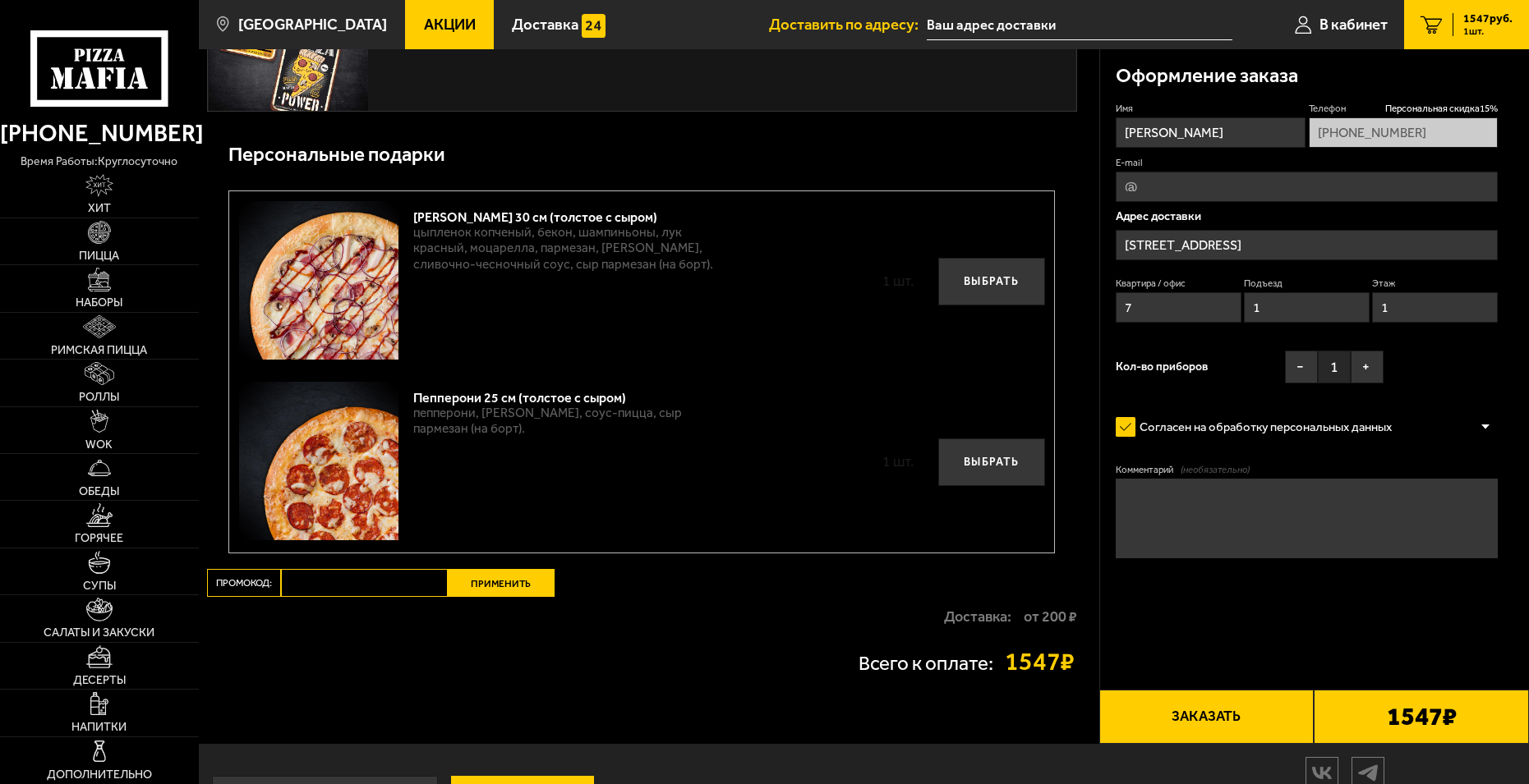
click at [369, 585] on input "Промокод:" at bounding box center [364, 583] width 167 height 28
paste input "mf0372"
type input "mf0372"
click at [485, 594] on button "Применить" at bounding box center [501, 583] width 107 height 28
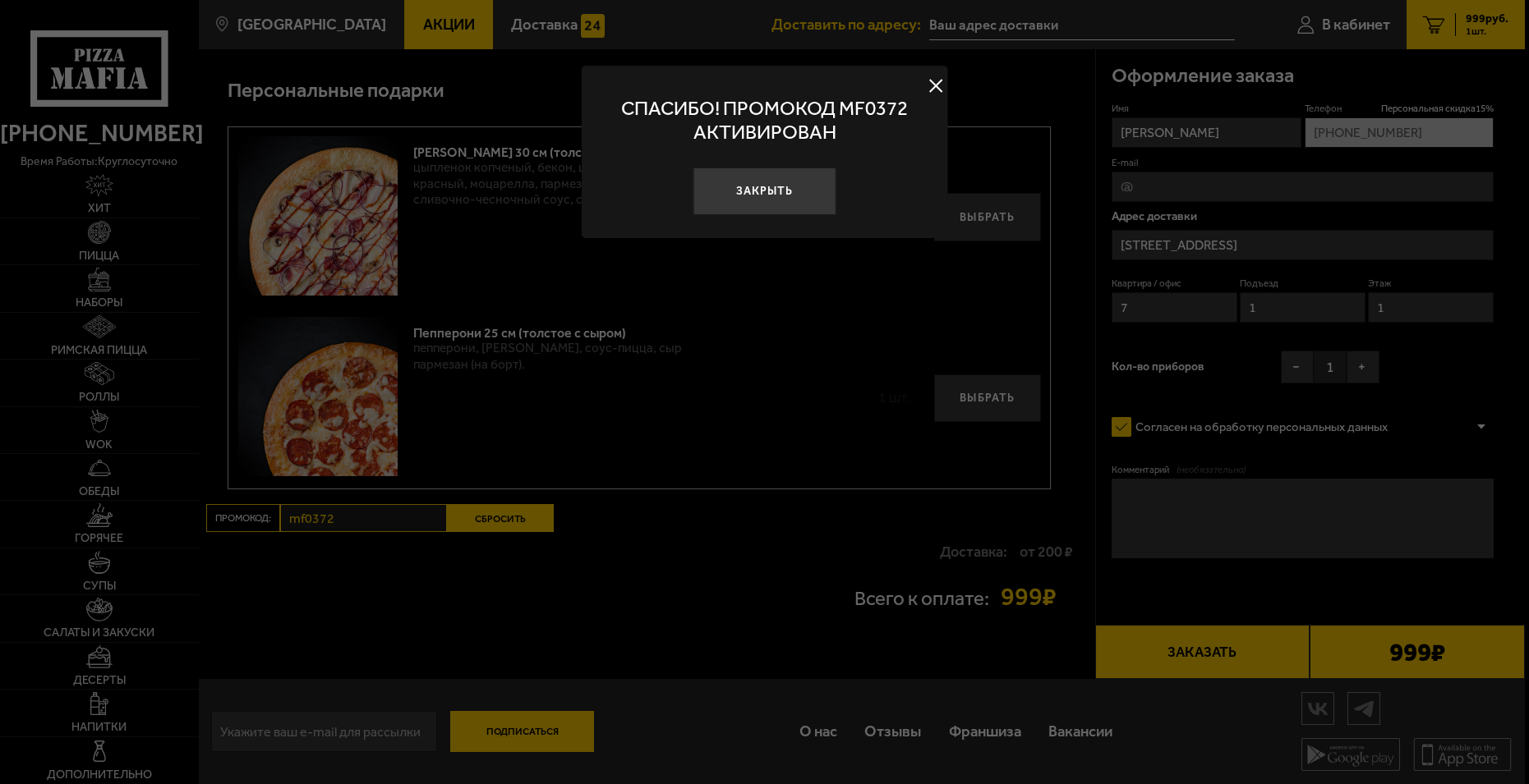
scroll to position [1804, 0]
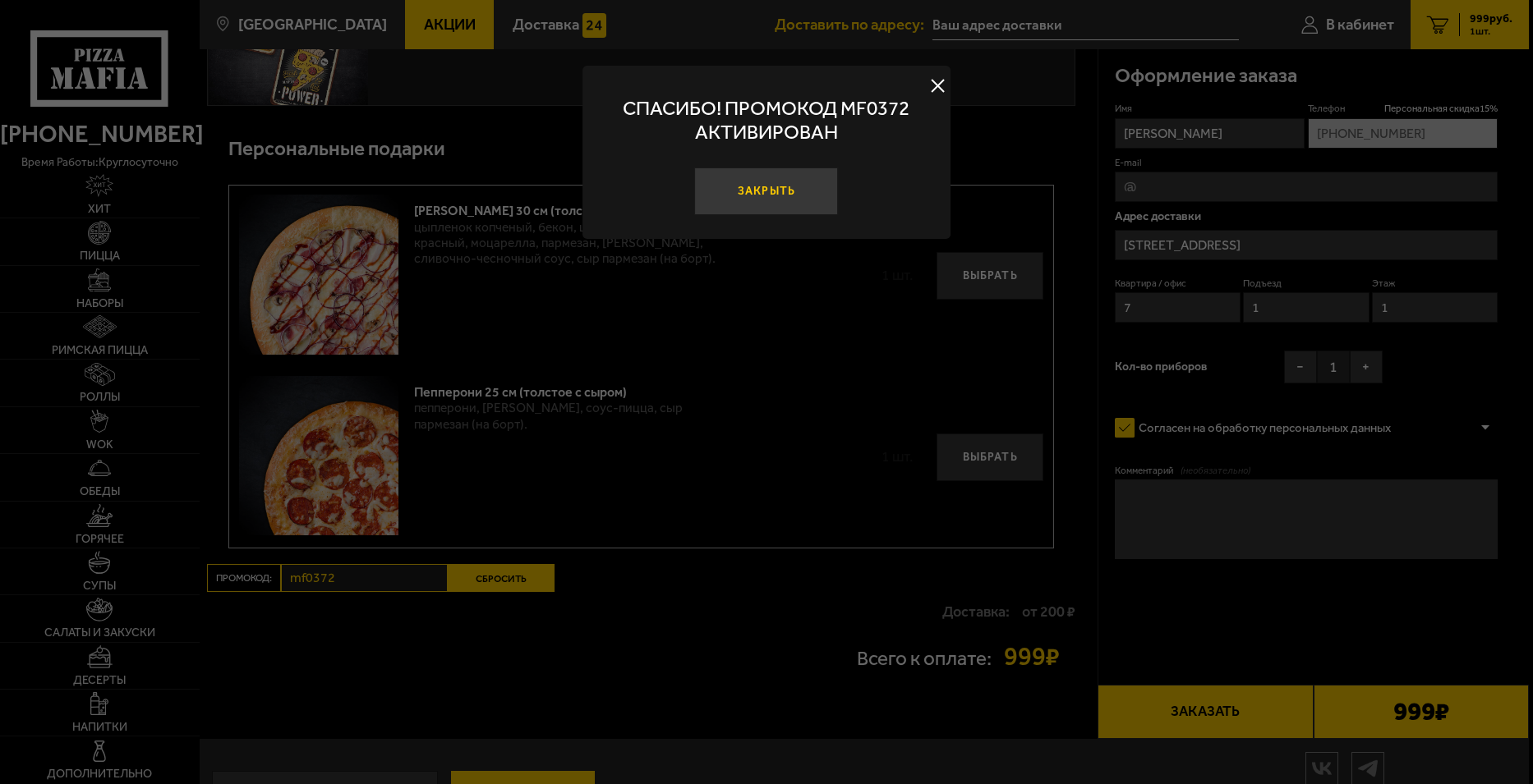
click at [755, 180] on button "Закрыть" at bounding box center [766, 191] width 144 height 47
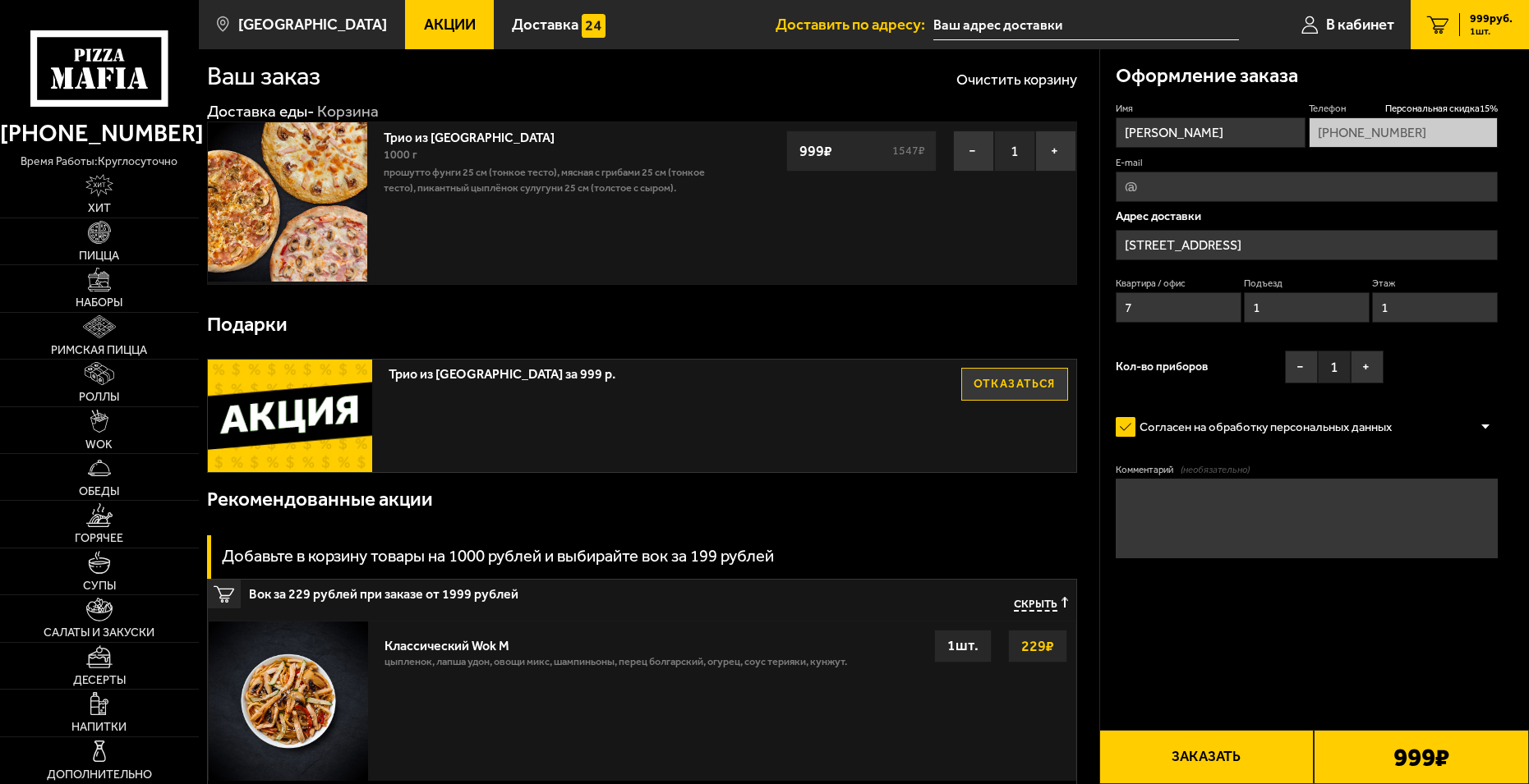
scroll to position [0, 0]
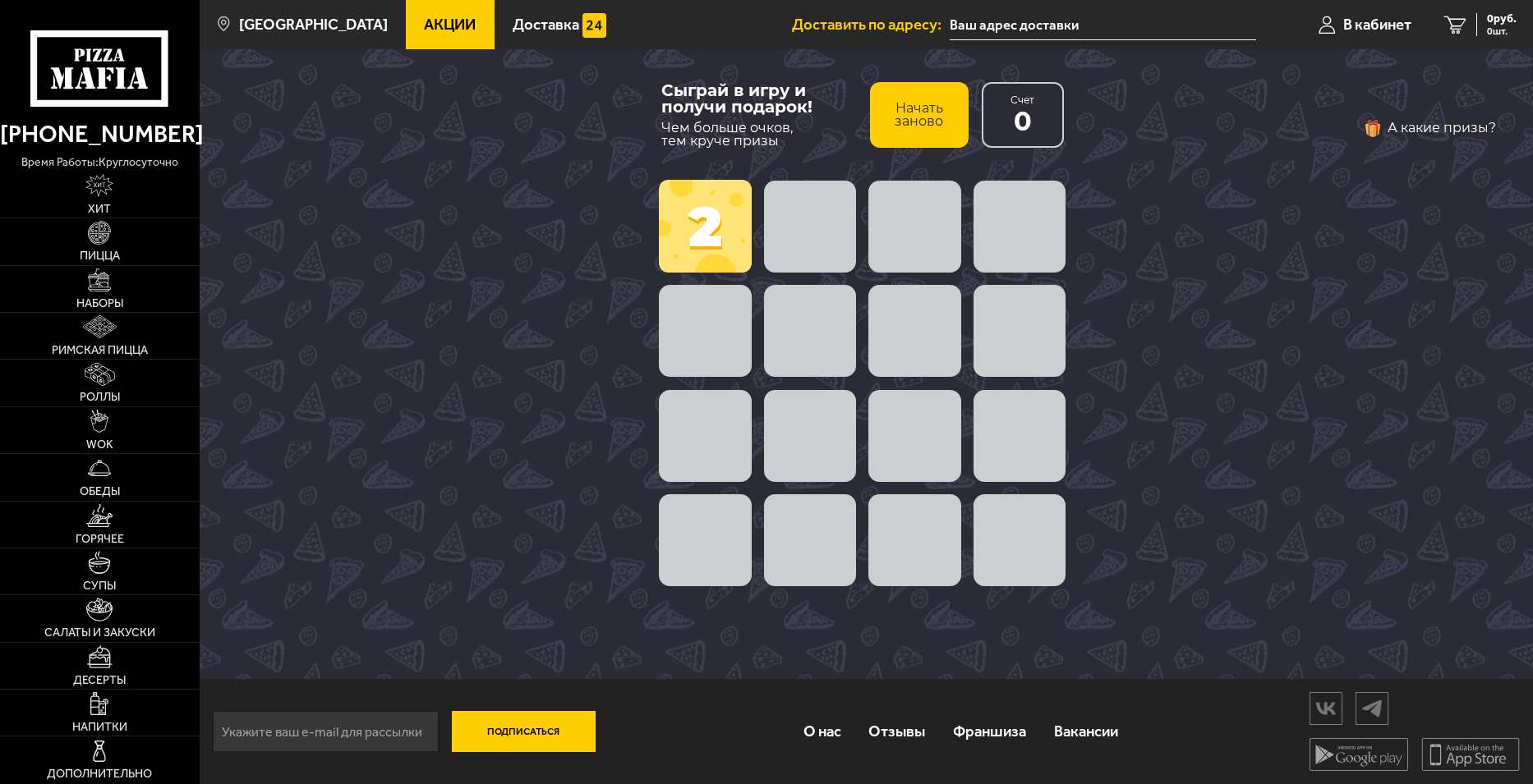
drag, startPoint x: 810, startPoint y: 377, endPoint x: 810, endPoint y: 351, distance: 26.0
click at [810, 367] on span at bounding box center [810, 330] width 92 height 92
click at [810, 339] on span at bounding box center [810, 330] width 92 height 92
drag, startPoint x: 701, startPoint y: 311, endPoint x: 703, endPoint y: 302, distance: 9.2
click at [703, 302] on span at bounding box center [704, 330] width 92 height 92
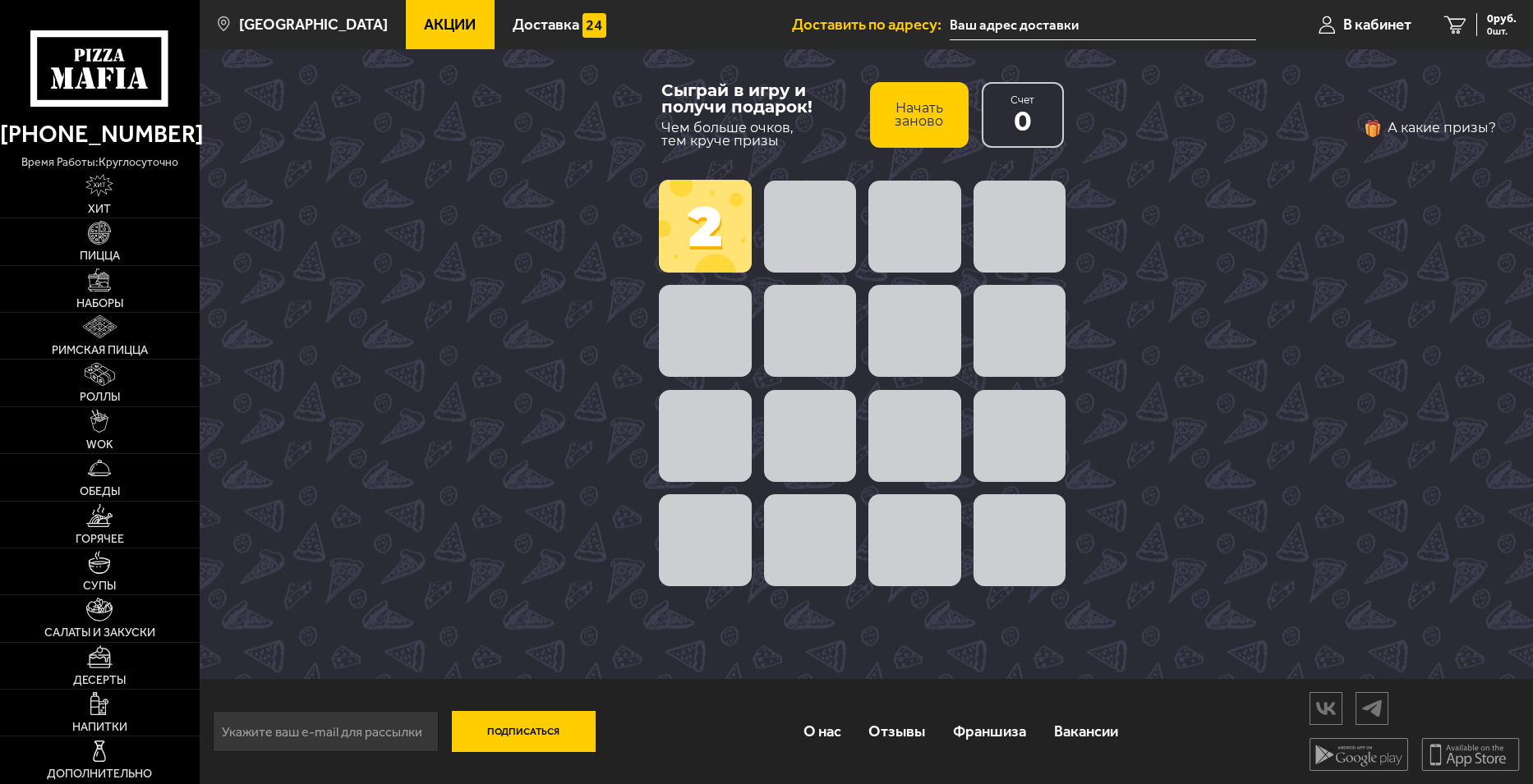
click at [712, 238] on span at bounding box center [705, 226] width 93 height 93
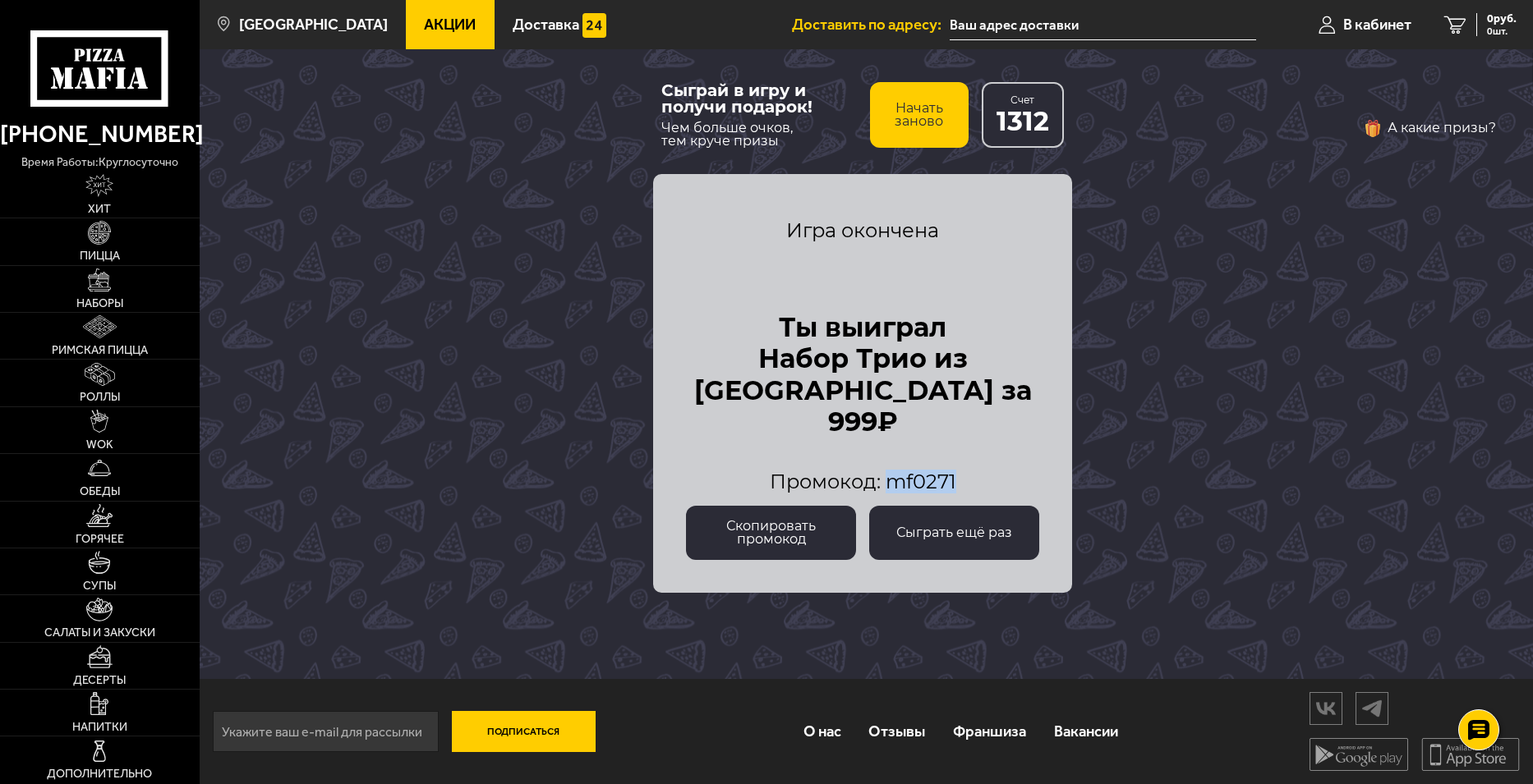
drag, startPoint x: 959, startPoint y: 481, endPoint x: 887, endPoint y: 489, distance: 72.4
click at [887, 489] on div "Промокод: mf0271" at bounding box center [862, 482] width 353 height 20
copy span "mf0271"
click at [102, 285] on img at bounding box center [99, 280] width 23 height 23
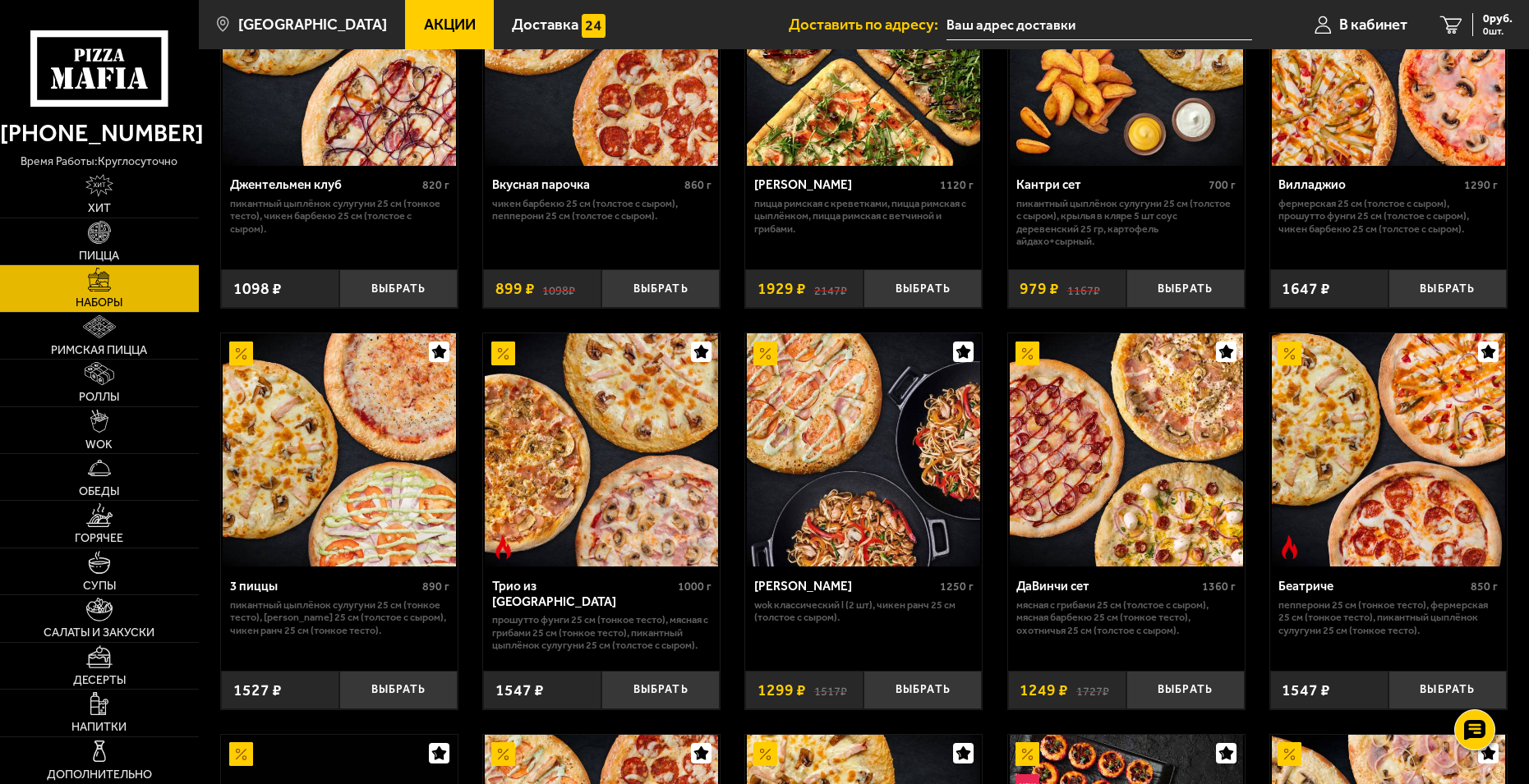
scroll to position [329, 0]
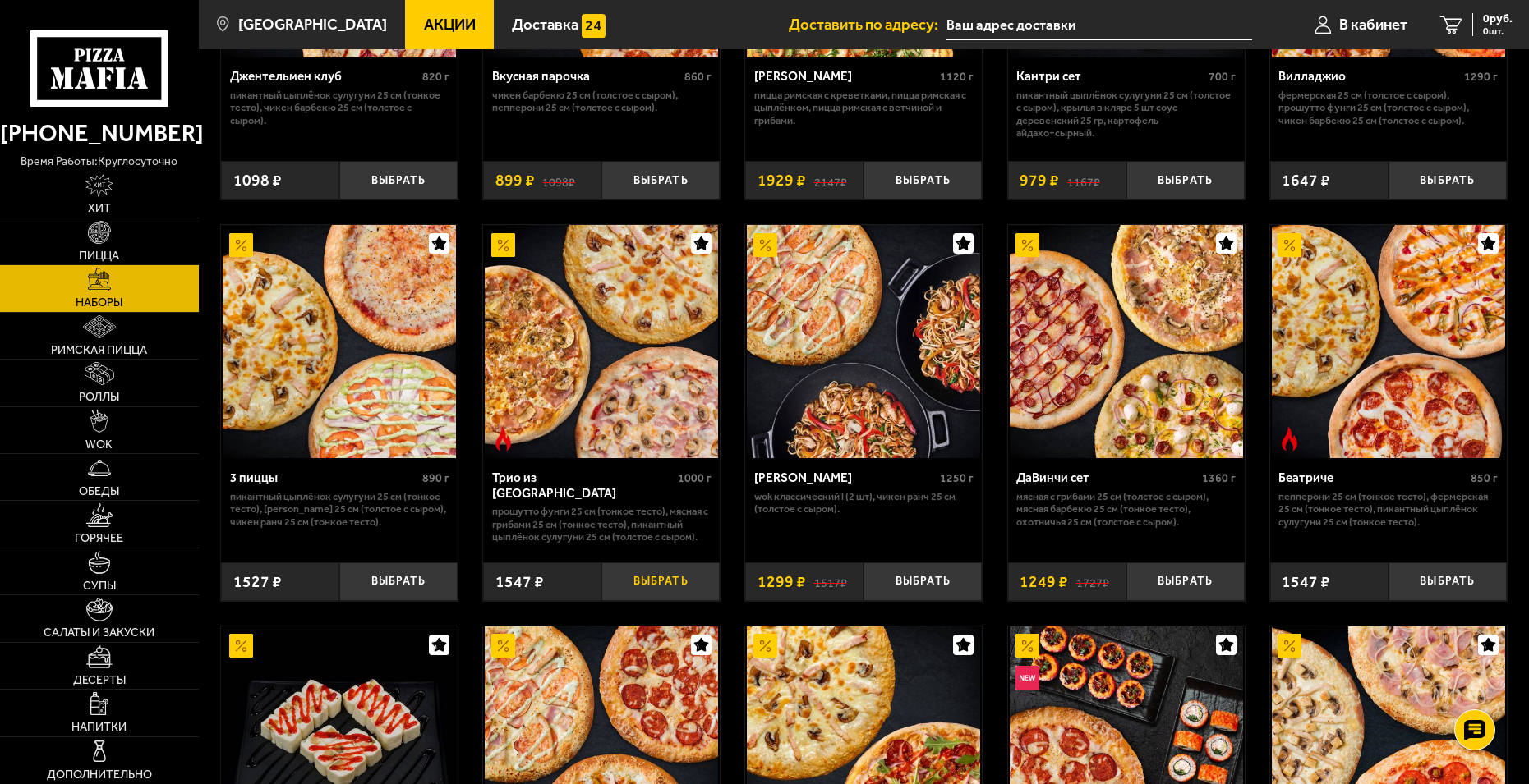
click at [640, 581] on button "Выбрать" at bounding box center [660, 582] width 118 height 39
click at [1476, 32] on span "1 шт." at bounding box center [1488, 31] width 49 height 9
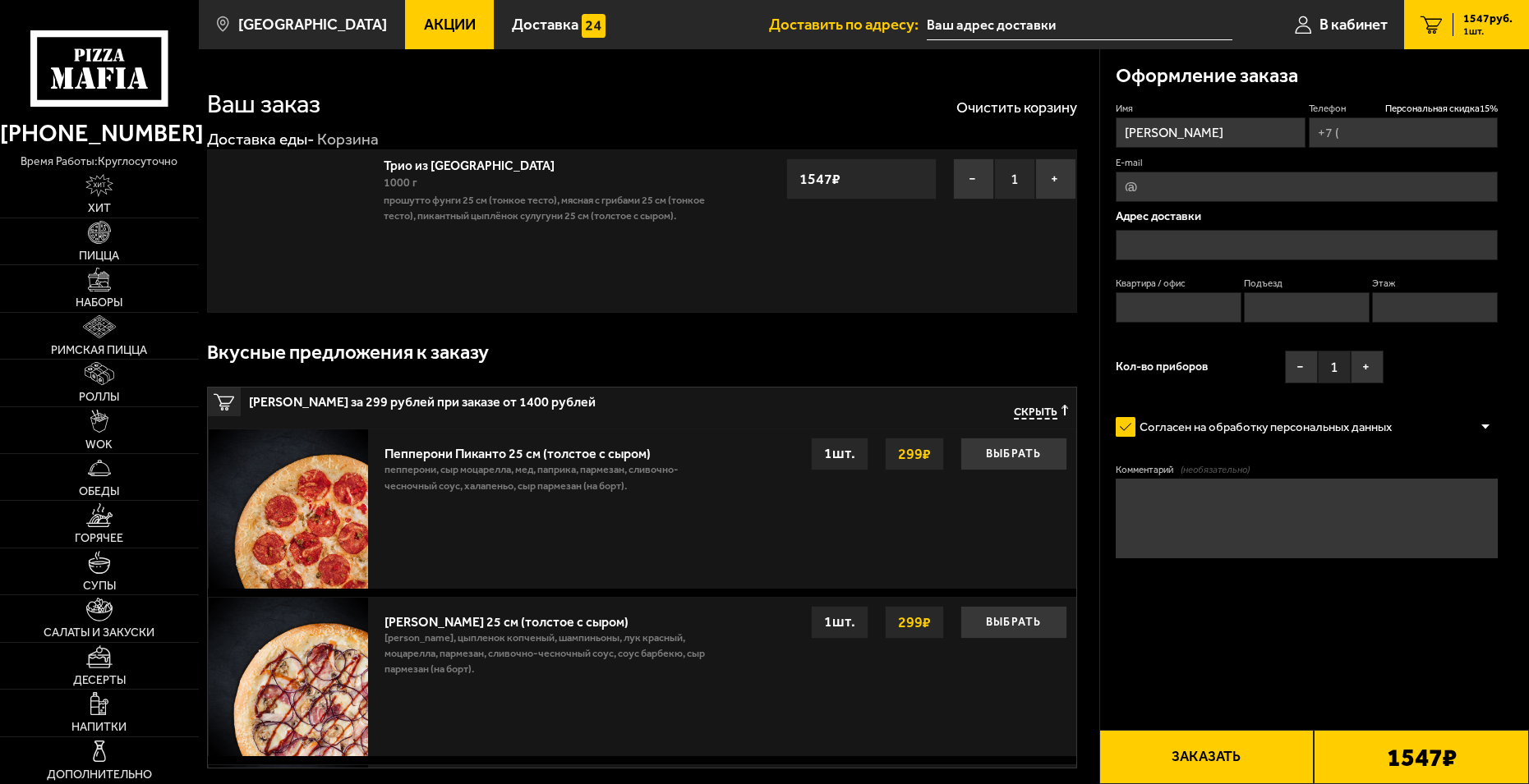
type input "[PHONE_NUMBER]"
type input "[STREET_ADDRESS]"
type input "7"
type input "1"
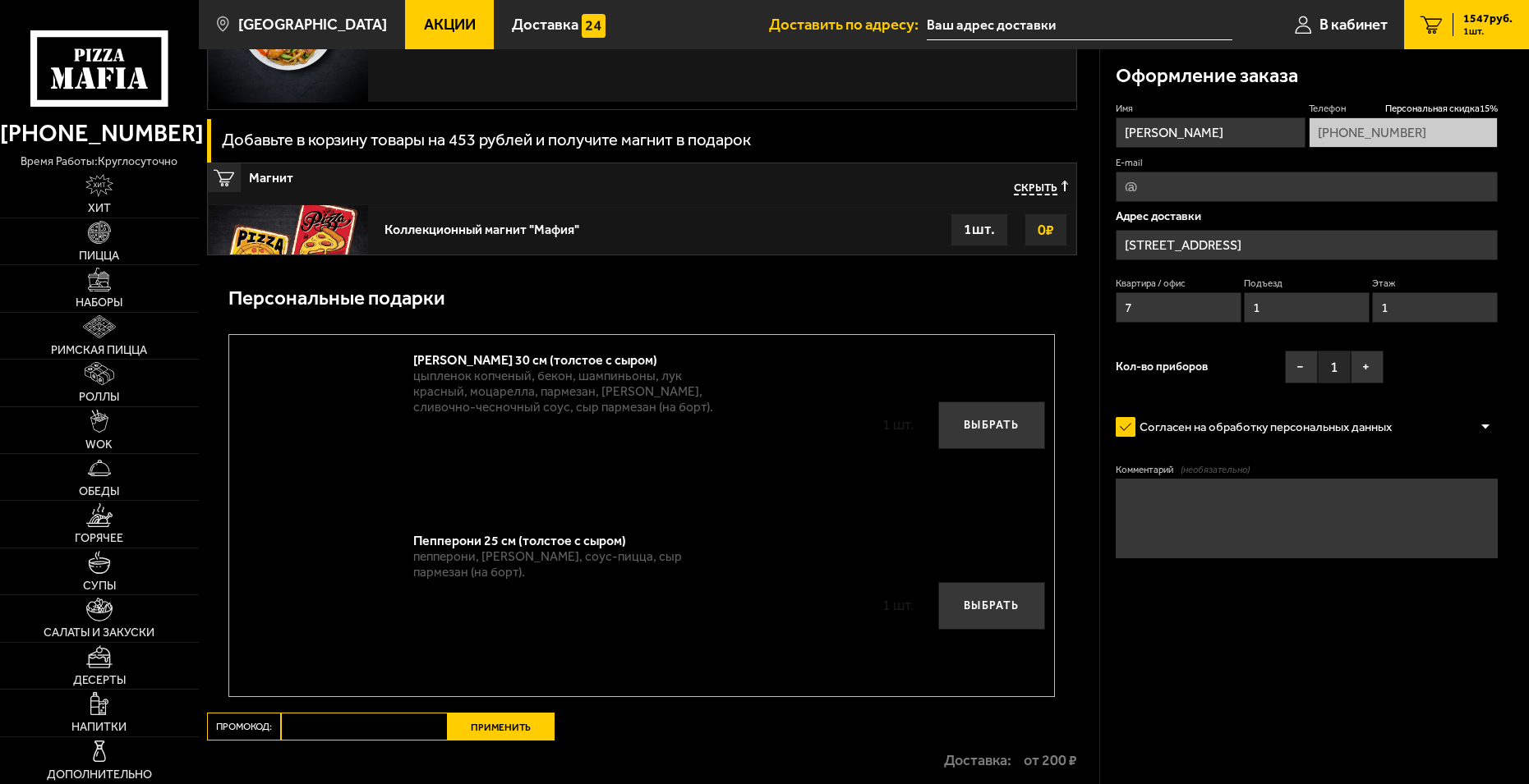
scroll to position [1650, 0]
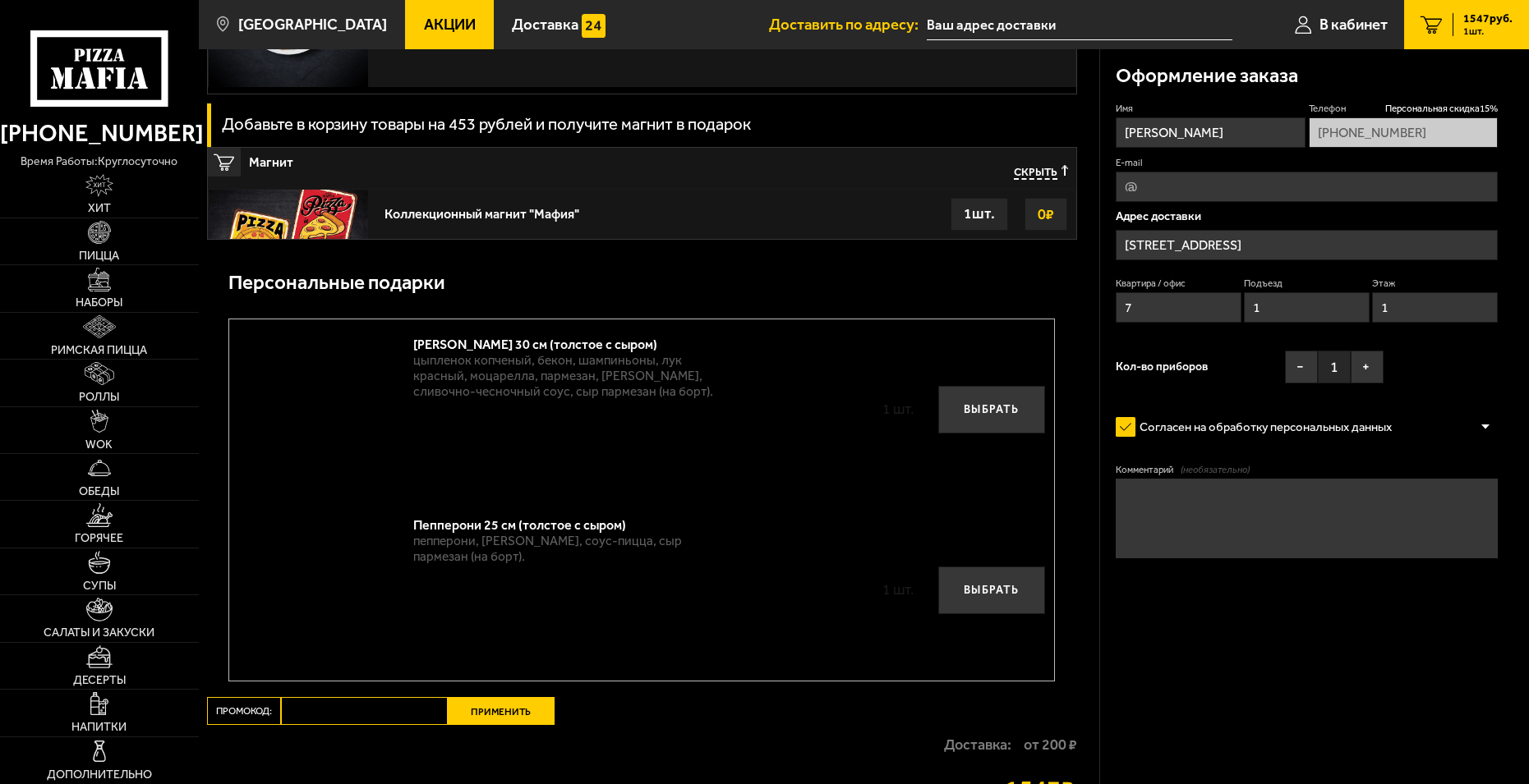
click at [406, 697] on input "Промокод:" at bounding box center [364, 711] width 167 height 28
paste input "mf0271"
type input "mf0271"
click at [490, 697] on button "Применить" at bounding box center [501, 711] width 107 height 28
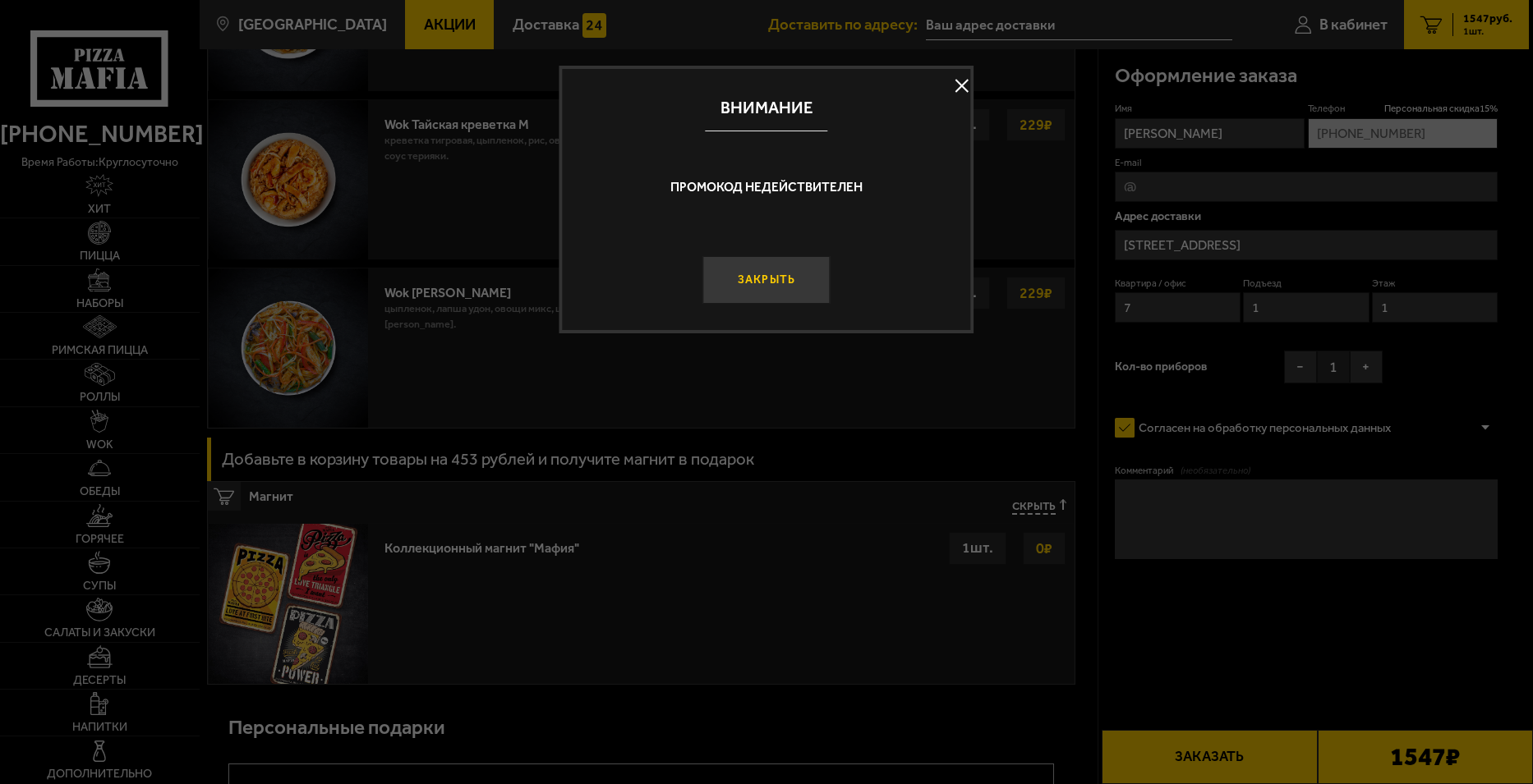
click at [754, 276] on button "Закрыть" at bounding box center [766, 280] width 128 height 47
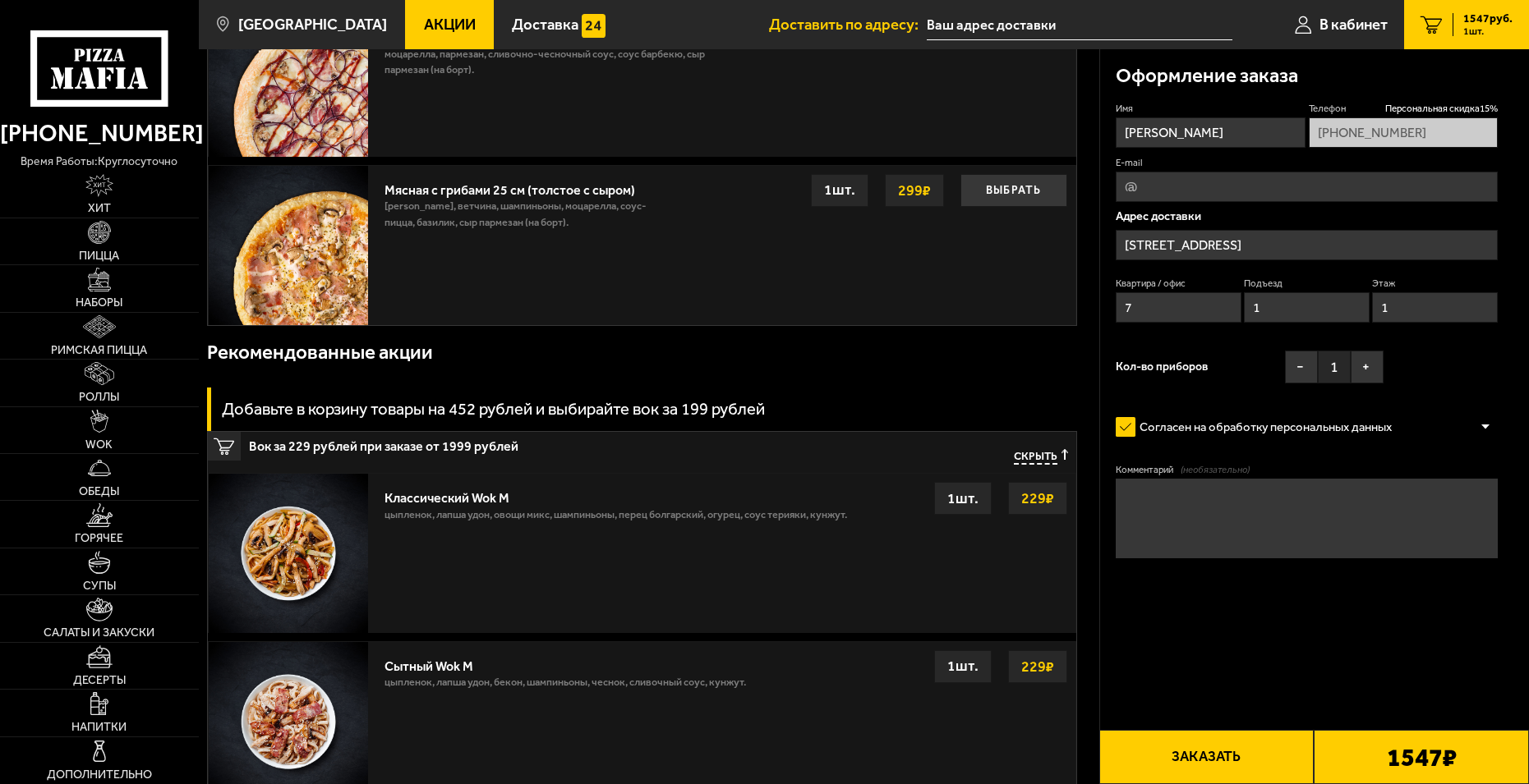
scroll to position [657, 0]
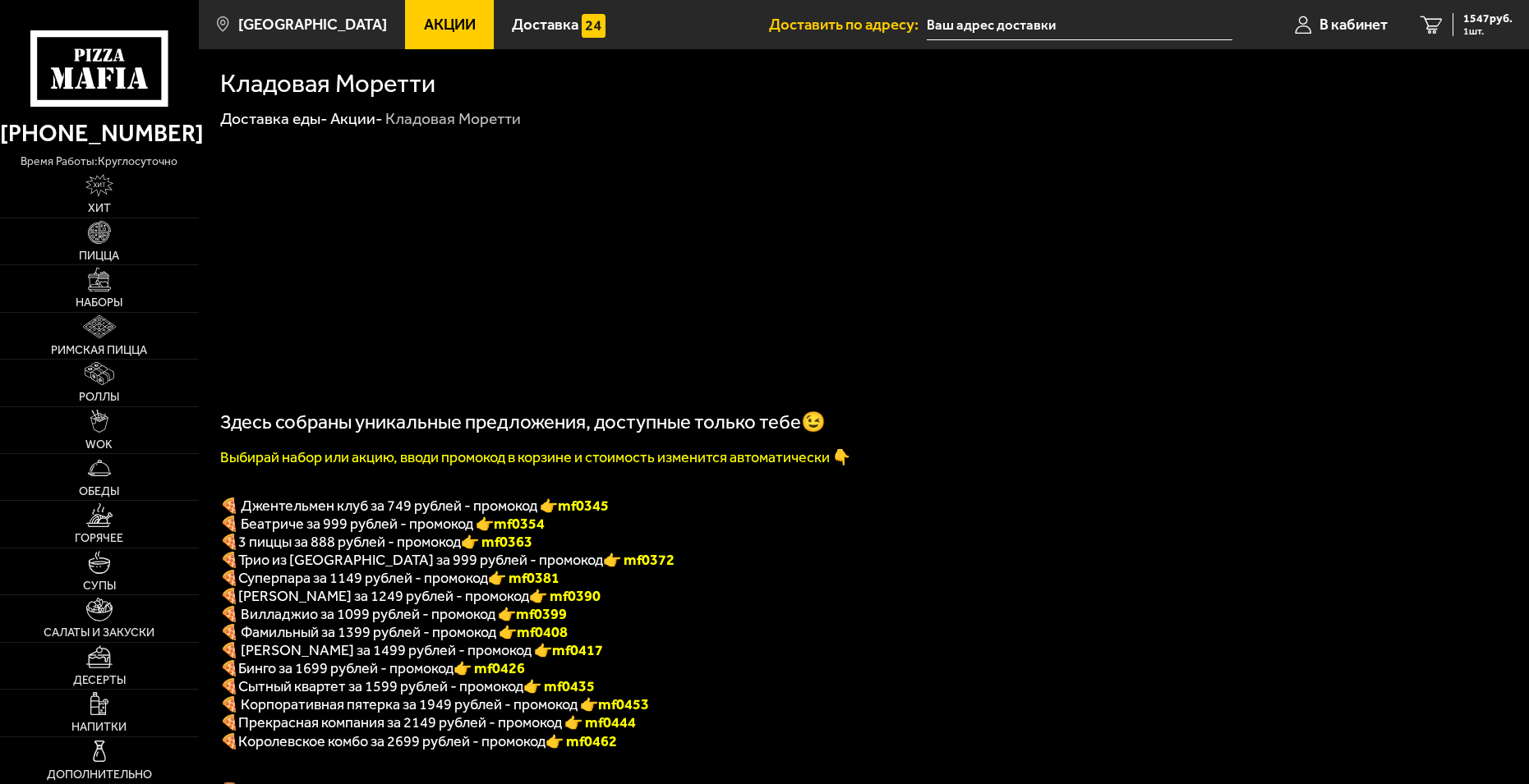
drag, startPoint x: 563, startPoint y: 567, endPoint x: 516, endPoint y: 572, distance: 47.3
click at [516, 569] on p "🍕 Трио из Рио за 999 рублей - промокод 👉 mf0372" at bounding box center [864, 559] width 1287 height 18
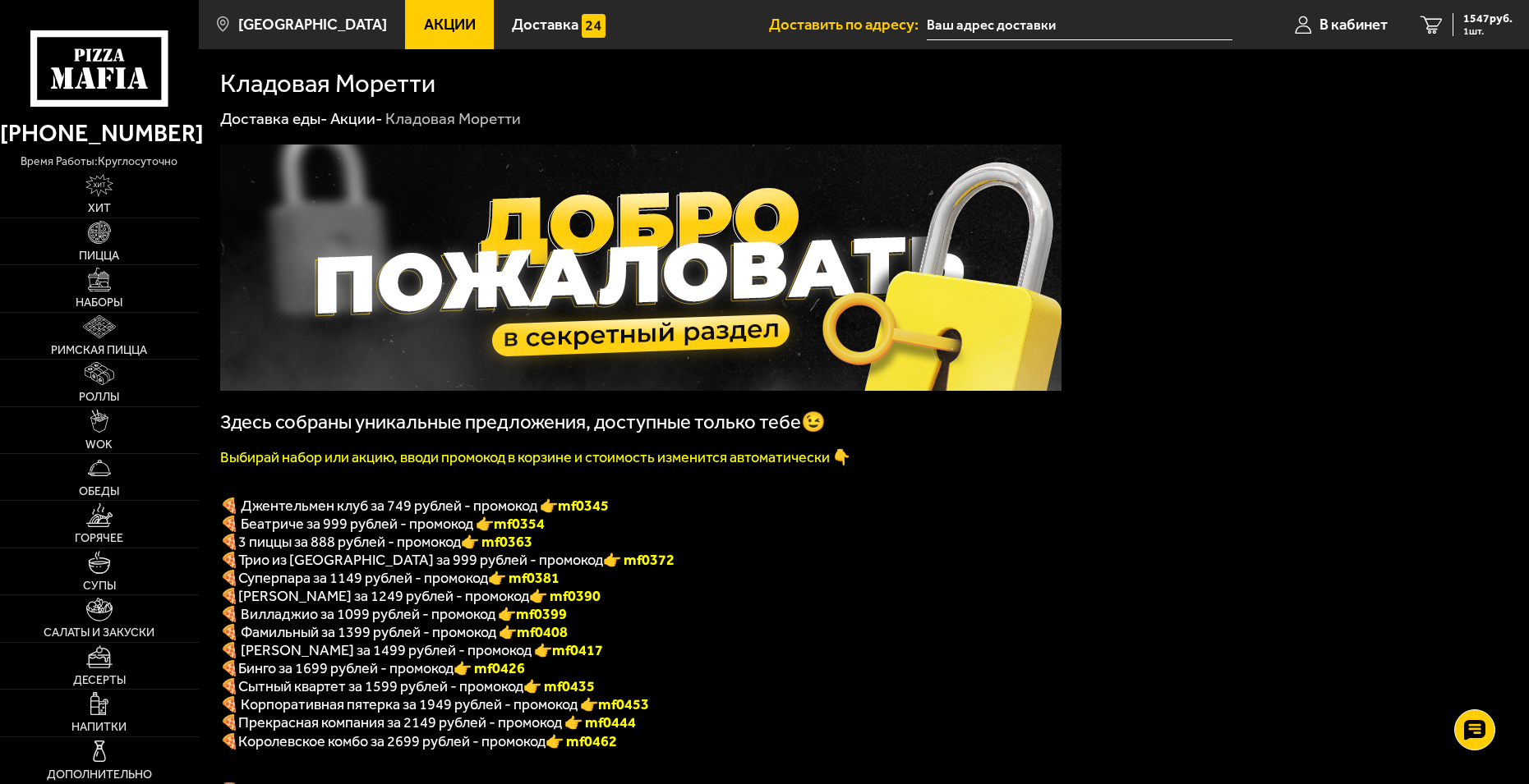
copy font "f0372"
click at [1468, 27] on span "1 шт." at bounding box center [1488, 31] width 49 height 9
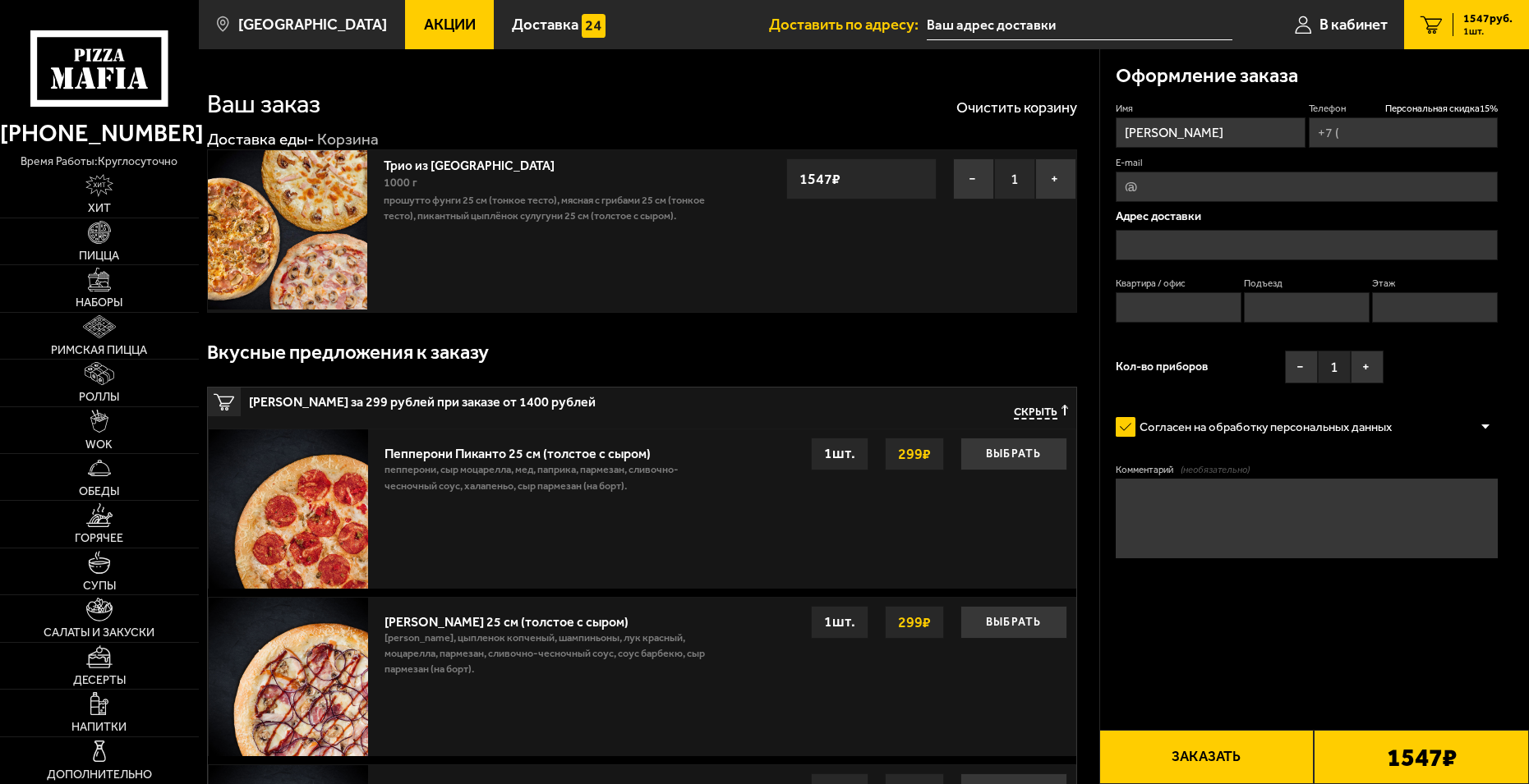
type input "[PHONE_NUMBER]"
type input "[STREET_ADDRESS]"
type input "7"
type input "1"
